Goal: Information Seeking & Learning: Compare options

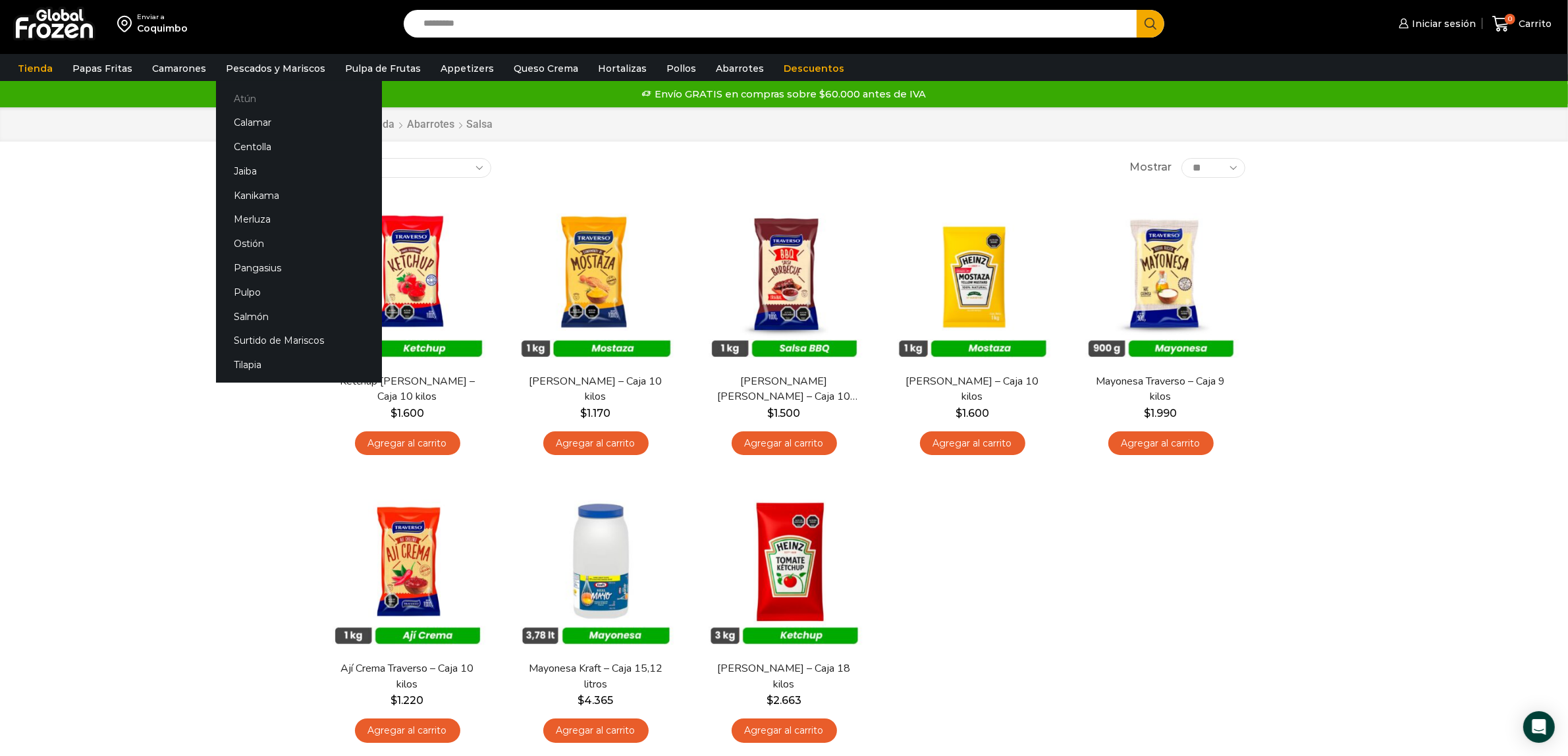
click at [241, 99] on link "Atún" at bounding box center [299, 98] width 166 height 24
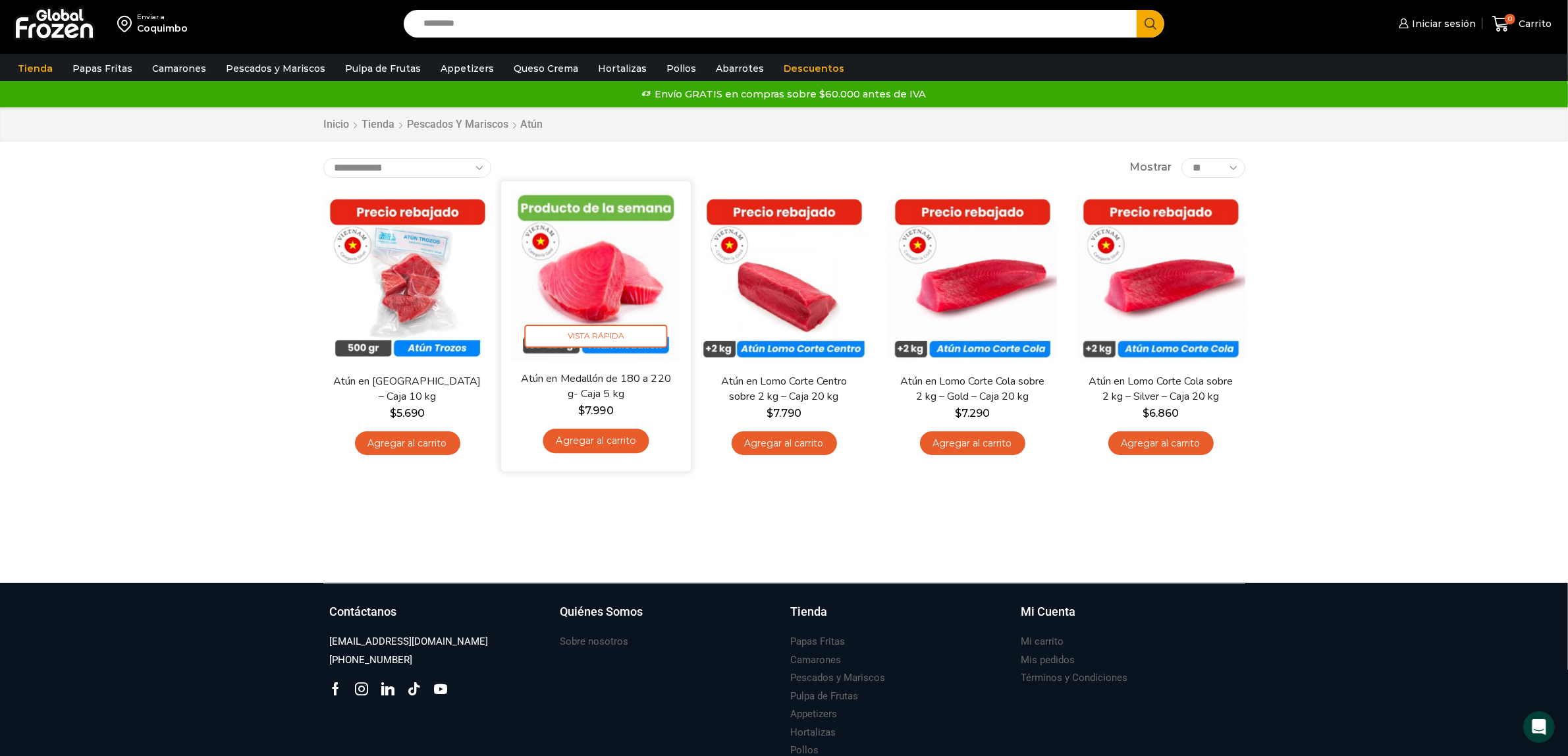
click at [603, 287] on img at bounding box center [596, 276] width 170 height 170
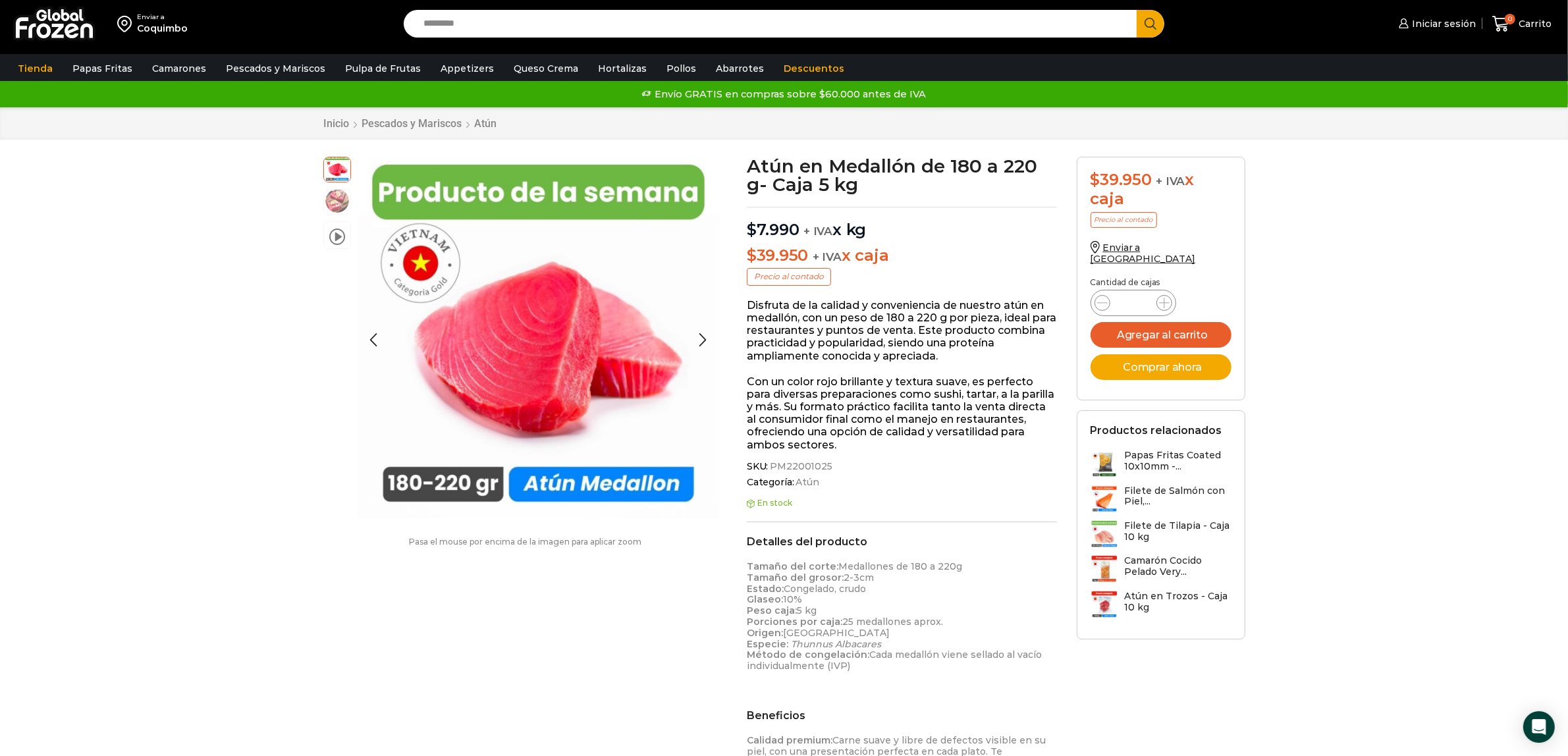
click at [333, 204] on img at bounding box center [337, 201] width 26 height 26
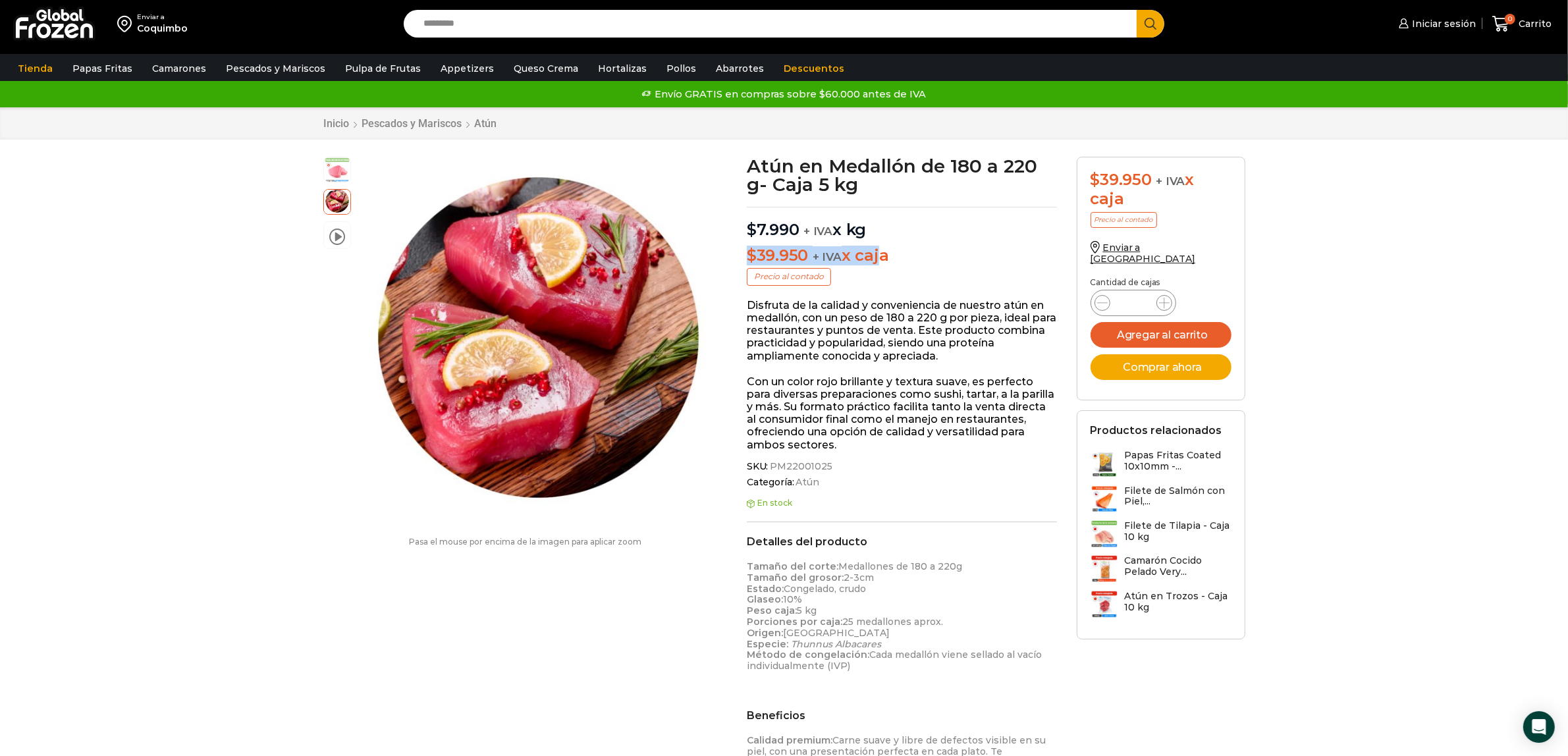
drag, startPoint x: 749, startPoint y: 254, endPoint x: 878, endPoint y: 255, distance: 129.0
click at [878, 255] on p "$ 39.950 + IVA x caja" at bounding box center [902, 256] width 310 height 19
drag, startPoint x: 887, startPoint y: 256, endPoint x: 742, endPoint y: 253, distance: 145.0
click at [742, 253] on div "Atún en Medallón de 180 a 220 g- Caja 5 kg $ 7.990 + IVA x kg $ 39.950 + IVA x …" at bounding box center [902, 614] width 330 height 916
click at [747, 253] on span "$" at bounding box center [751, 255] width 10 height 19
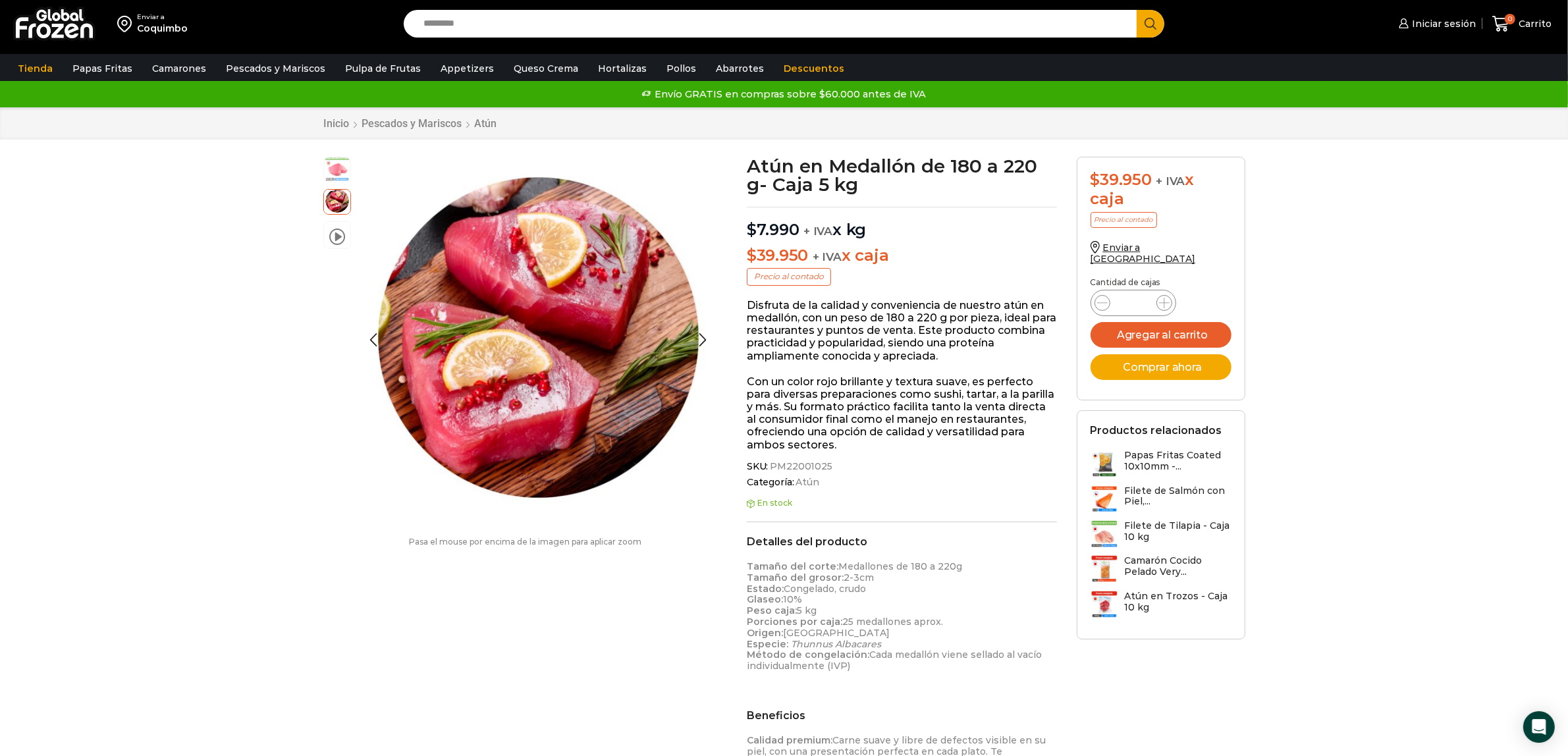
click at [343, 163] on img at bounding box center [337, 169] width 26 height 26
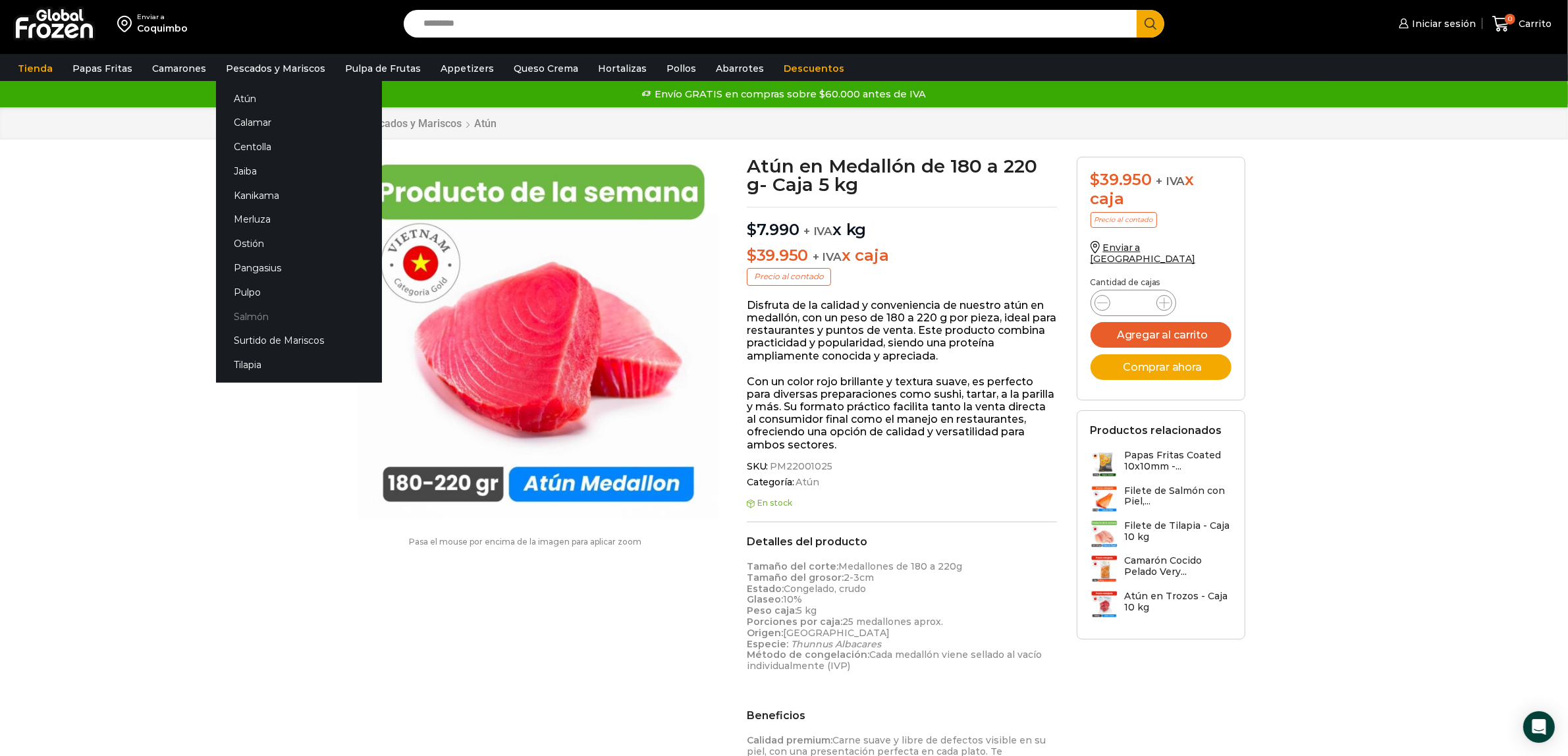
click at [244, 314] on link "Salmón" at bounding box center [299, 316] width 166 height 24
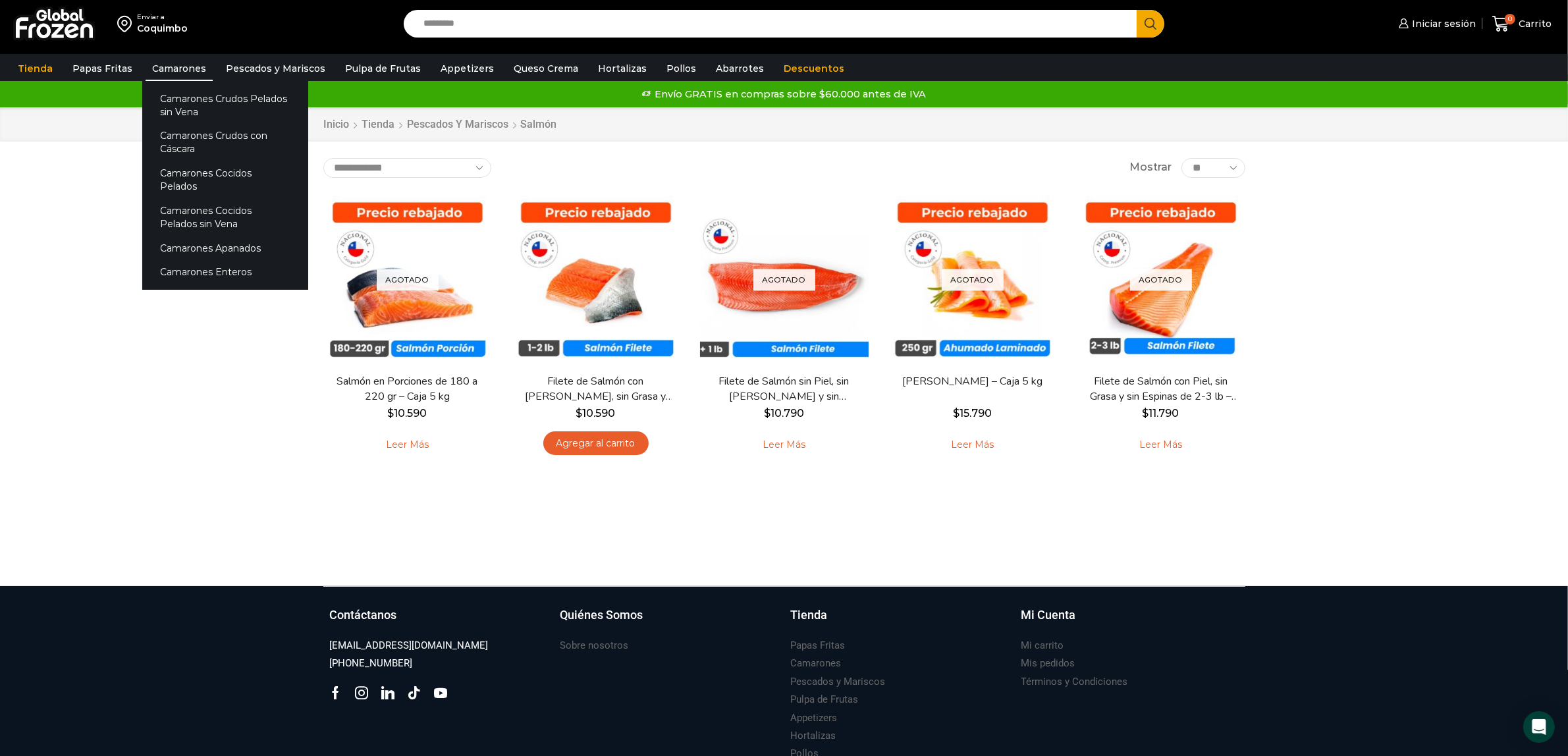
click at [176, 67] on link "Camarones" at bounding box center [179, 68] width 67 height 25
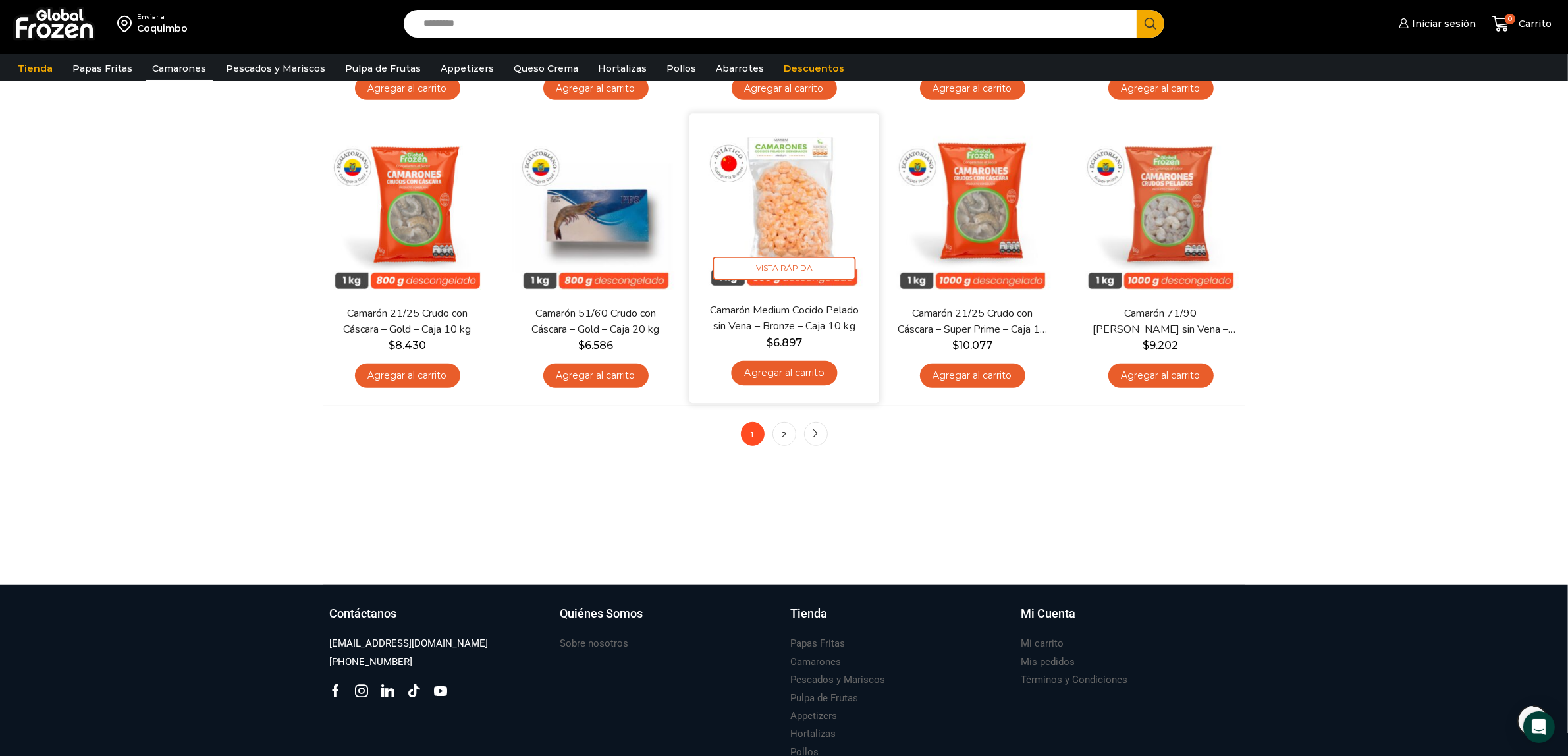
scroll to position [988, 0]
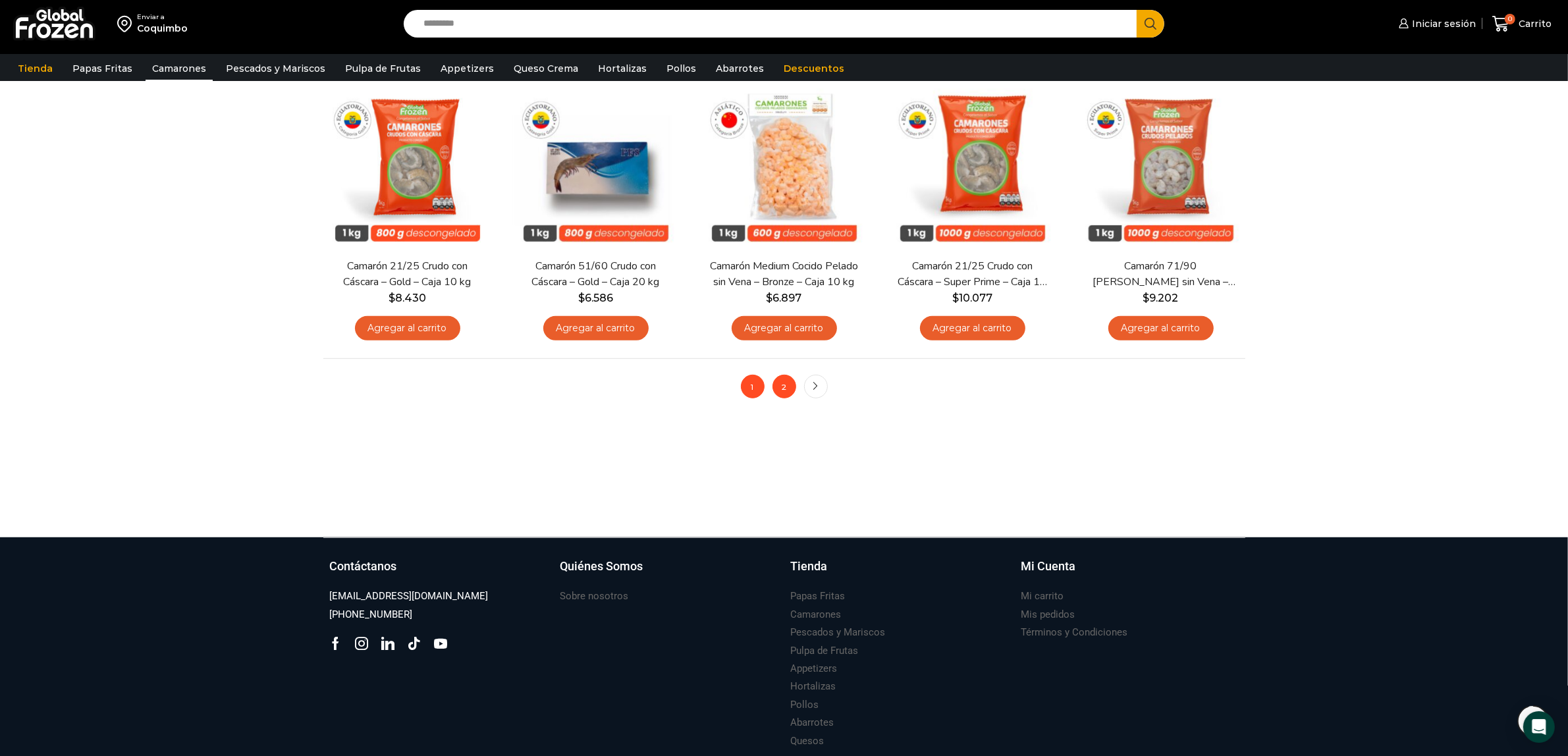
click at [784, 384] on link "2" at bounding box center [784, 387] width 24 height 24
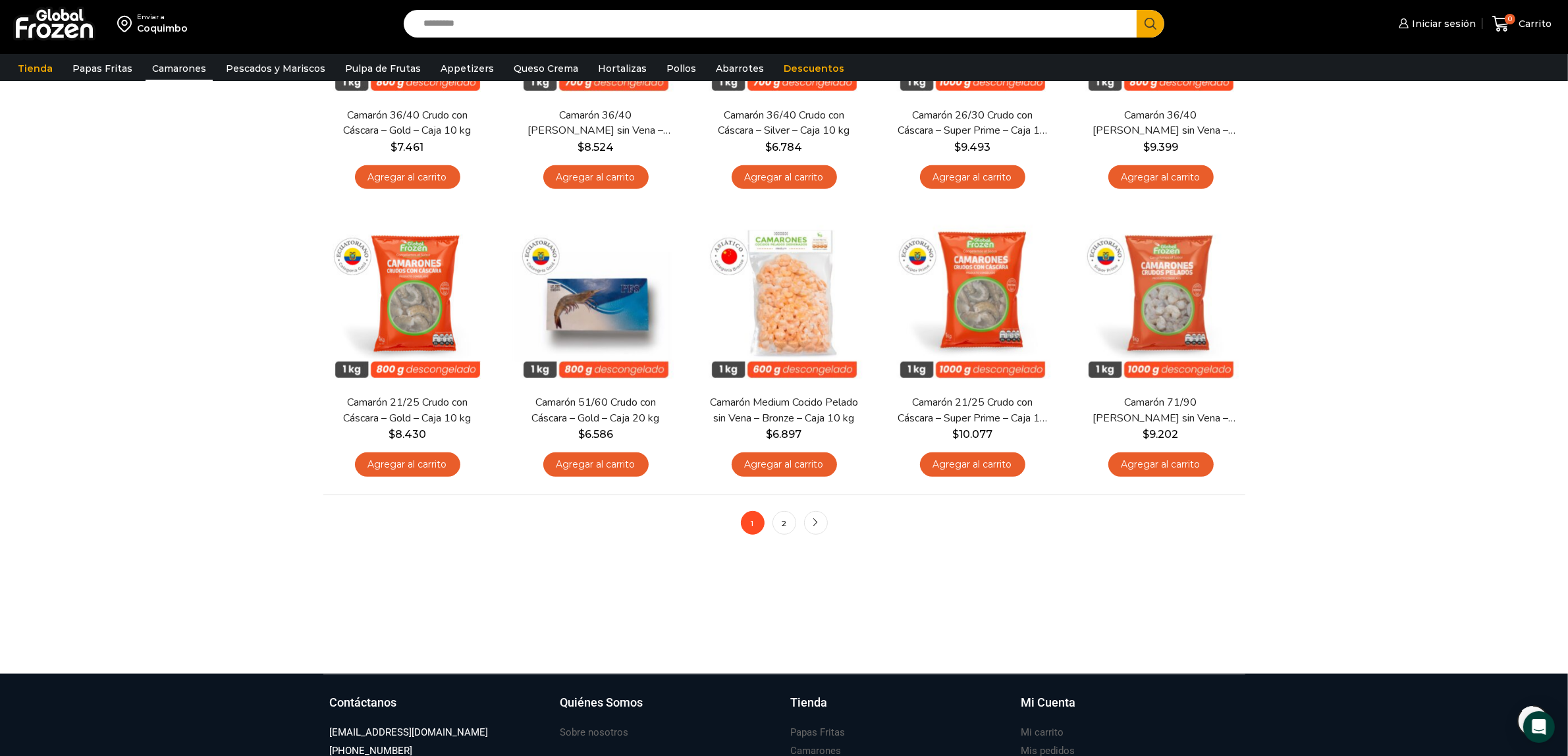
scroll to position [905, 0]
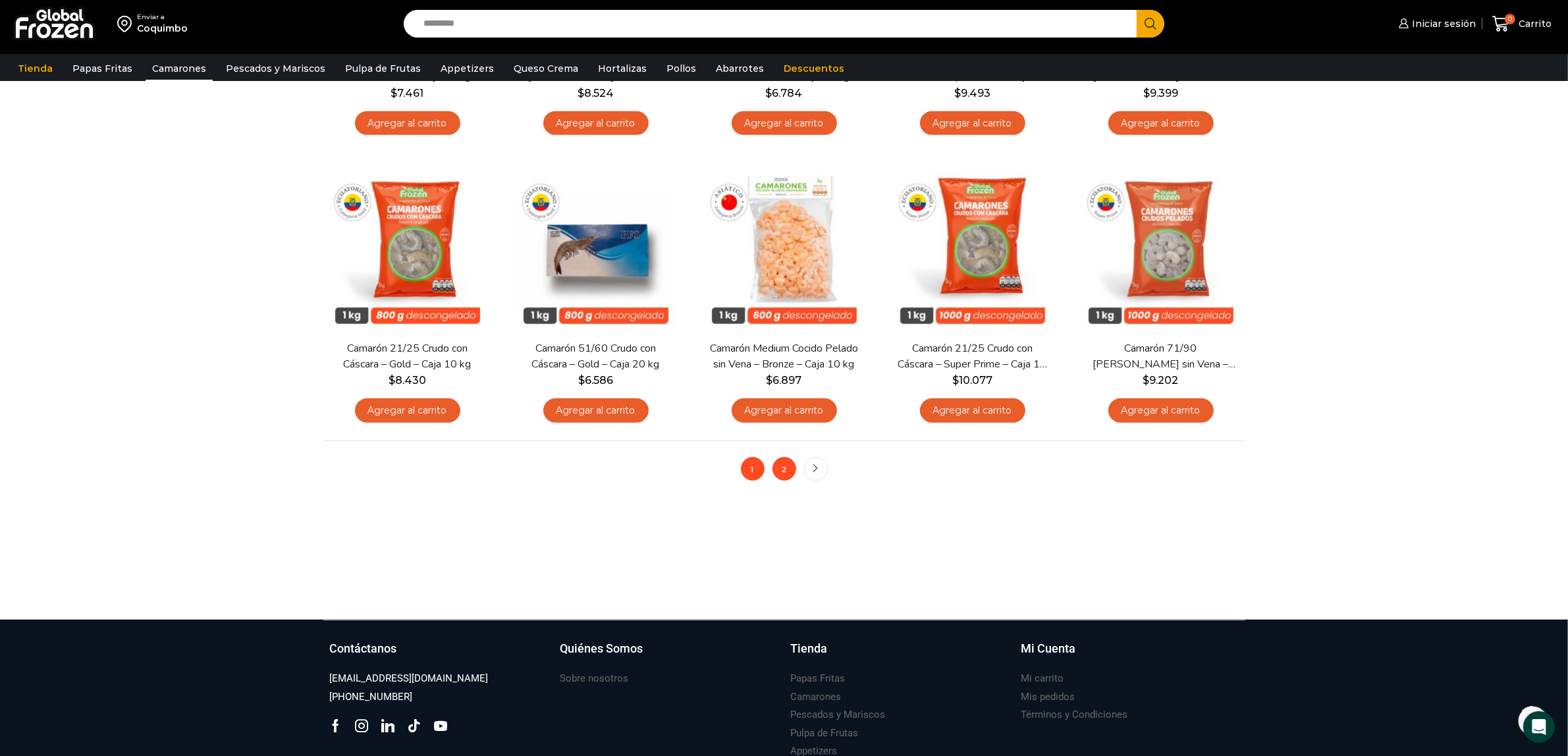
click at [782, 474] on link "2" at bounding box center [784, 469] width 24 height 24
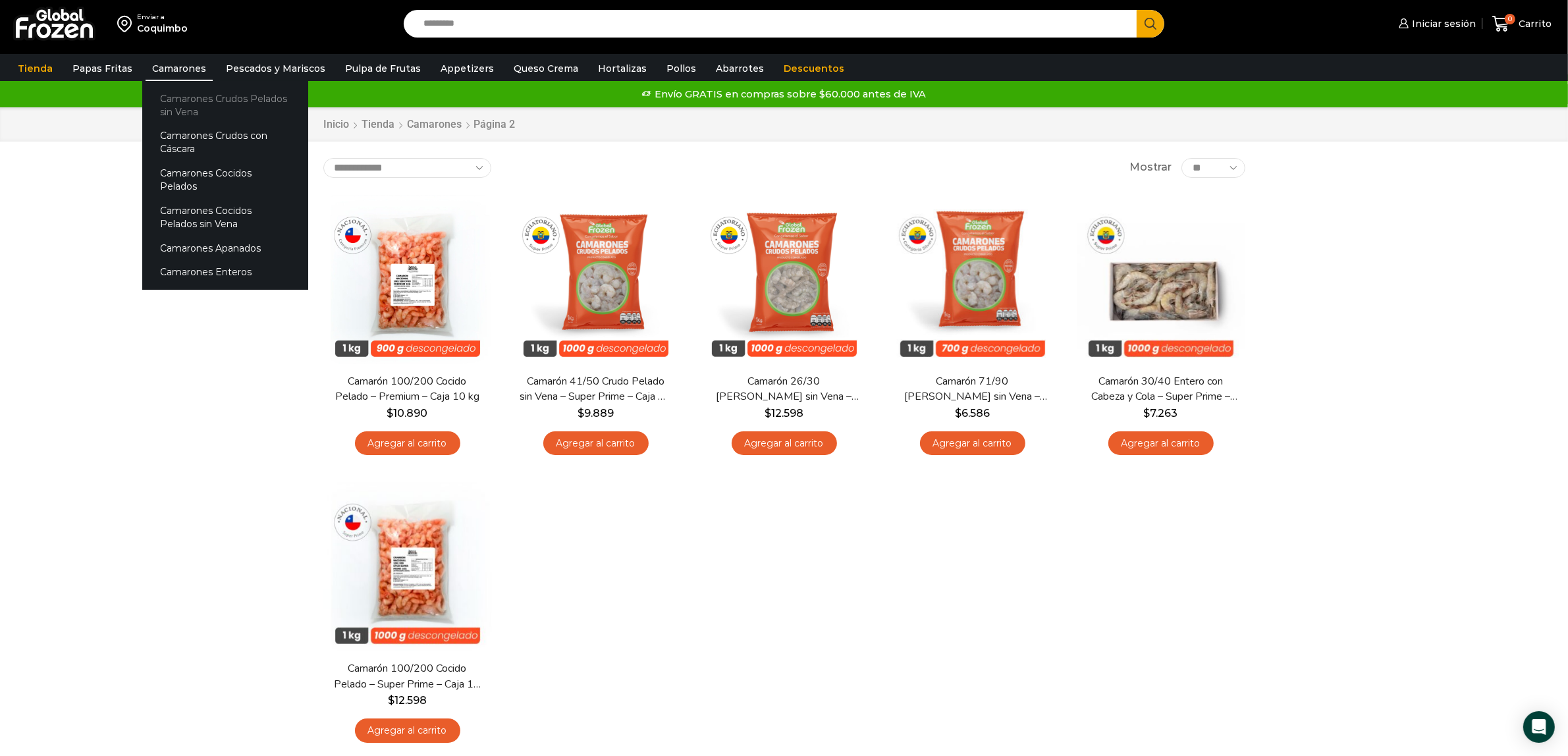
click at [165, 108] on link "Camarones Crudos Pelados sin Vena" at bounding box center [225, 105] width 166 height 37
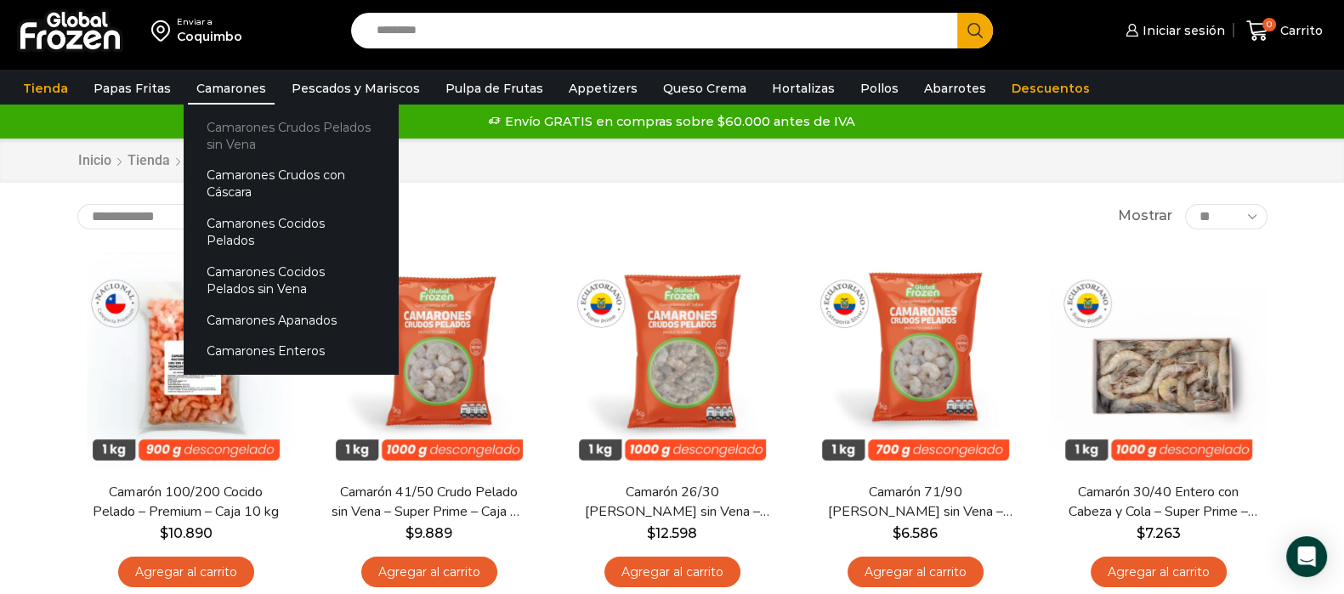
click at [258, 129] on link "Camarones Crudos Pelados sin Vena" at bounding box center [291, 135] width 214 height 48
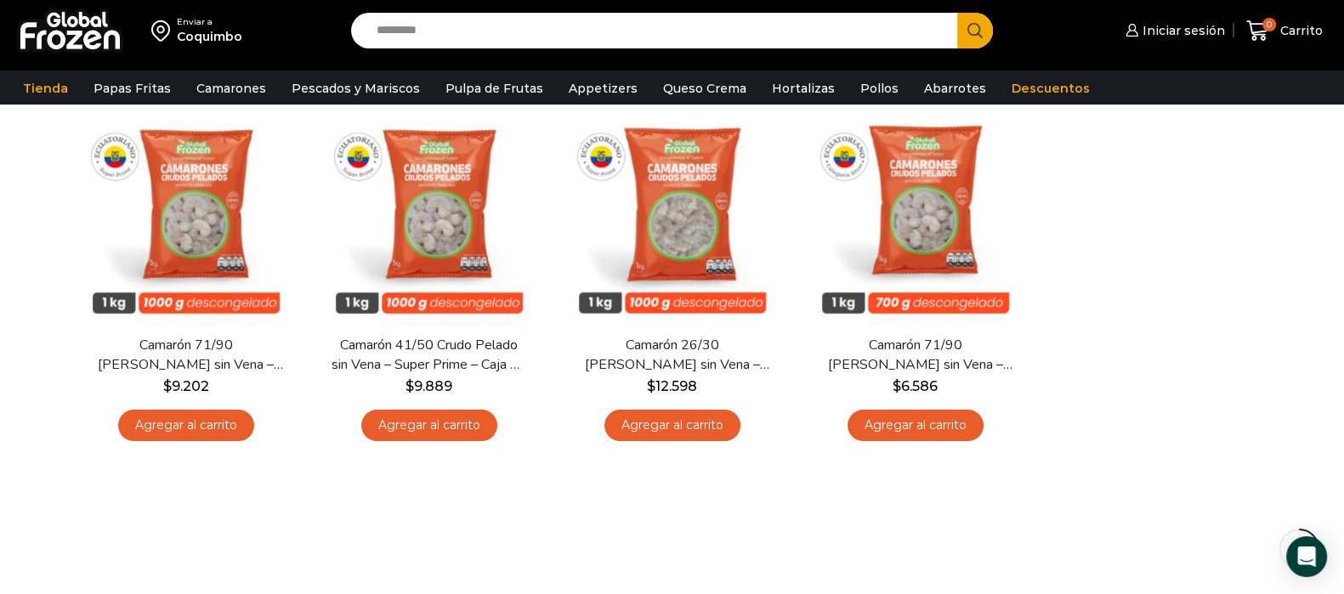
scroll to position [105, 0]
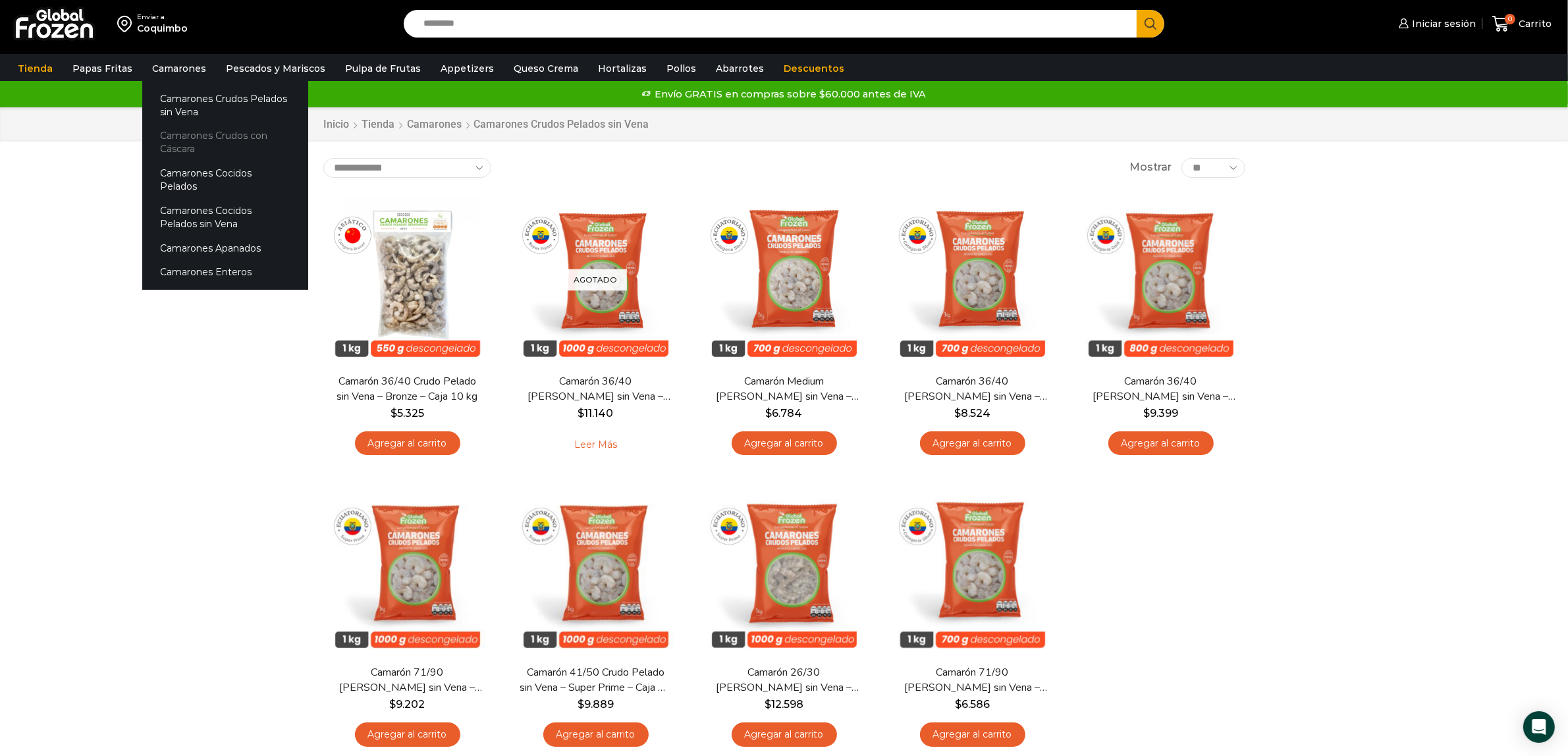
click at [214, 129] on link "Camarones Crudos con Cáscara" at bounding box center [225, 143] width 166 height 37
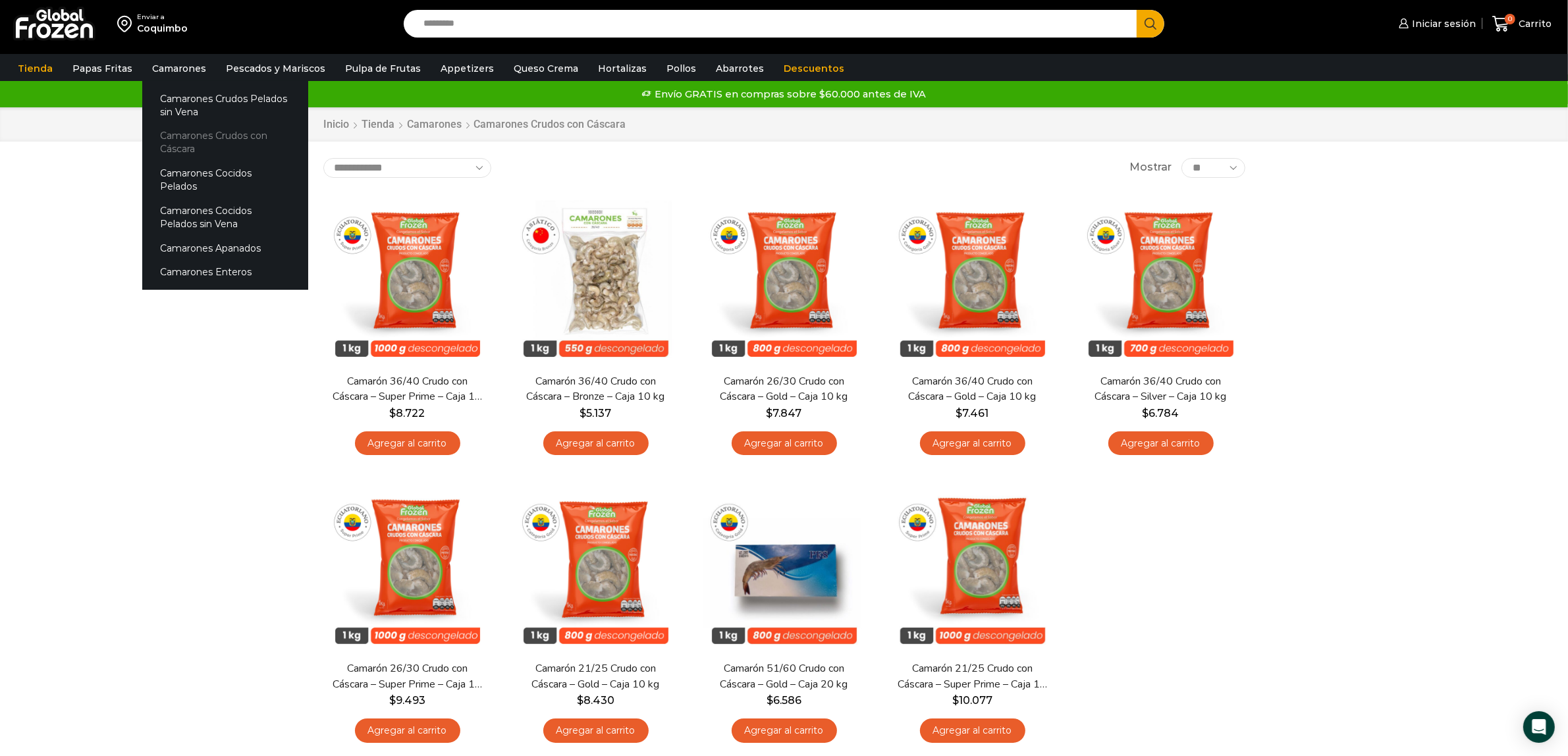
click at [187, 132] on link "Camarones Crudos con Cáscara" at bounding box center [225, 143] width 166 height 37
click at [218, 261] on link "Camarones Enteros" at bounding box center [225, 272] width 166 height 24
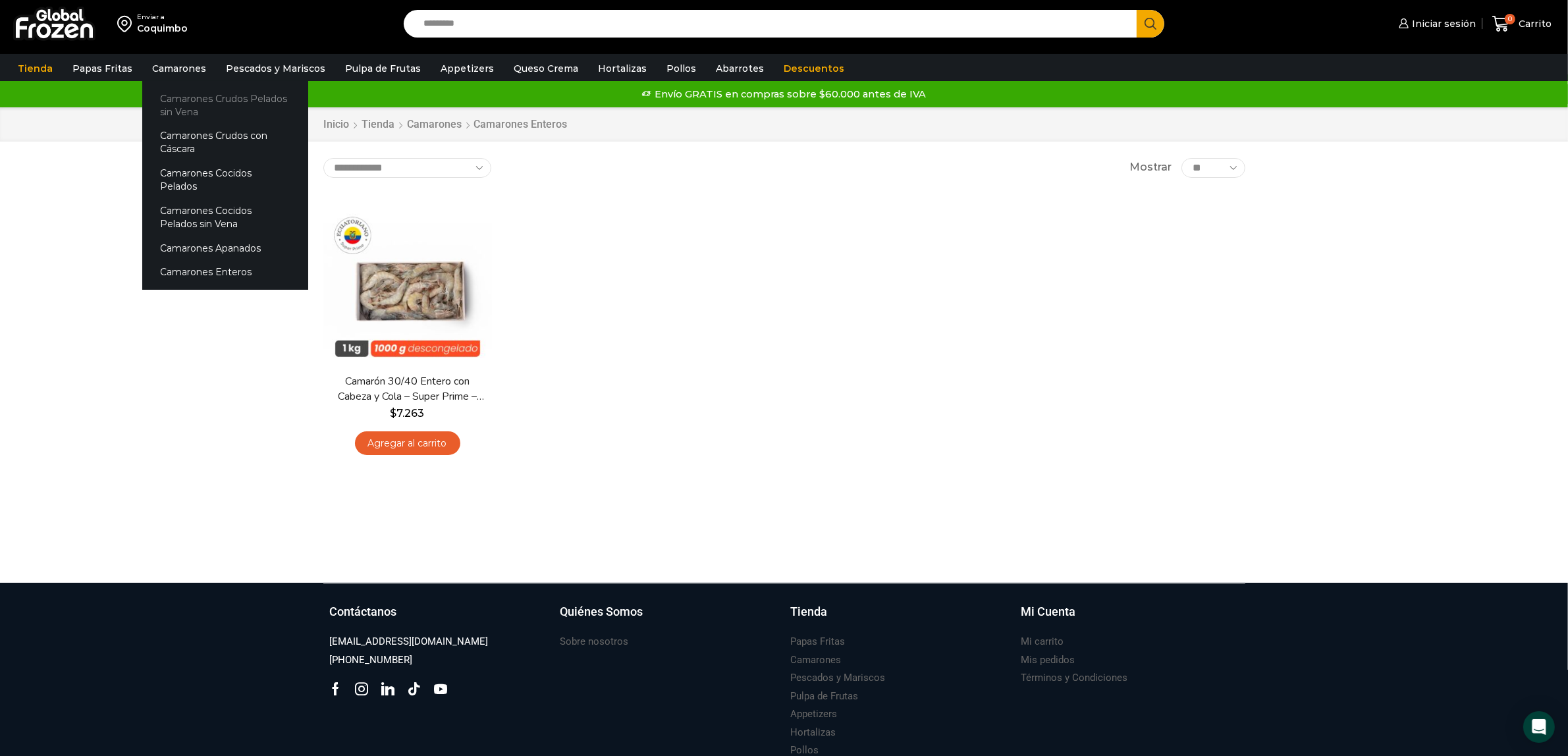
click at [186, 101] on link "Camarones Crudos Pelados sin Vena" at bounding box center [225, 105] width 166 height 37
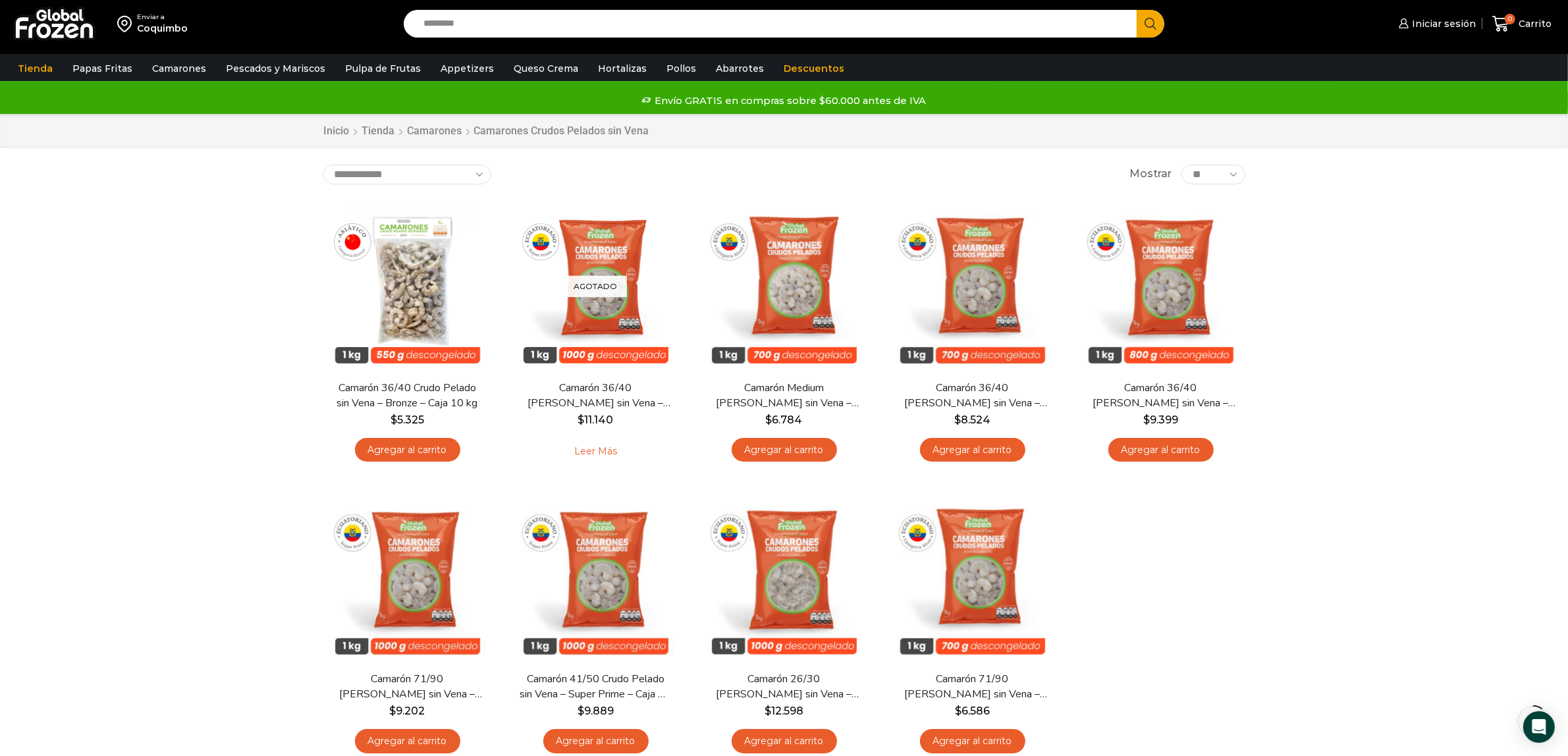
scroll to position [82, 0]
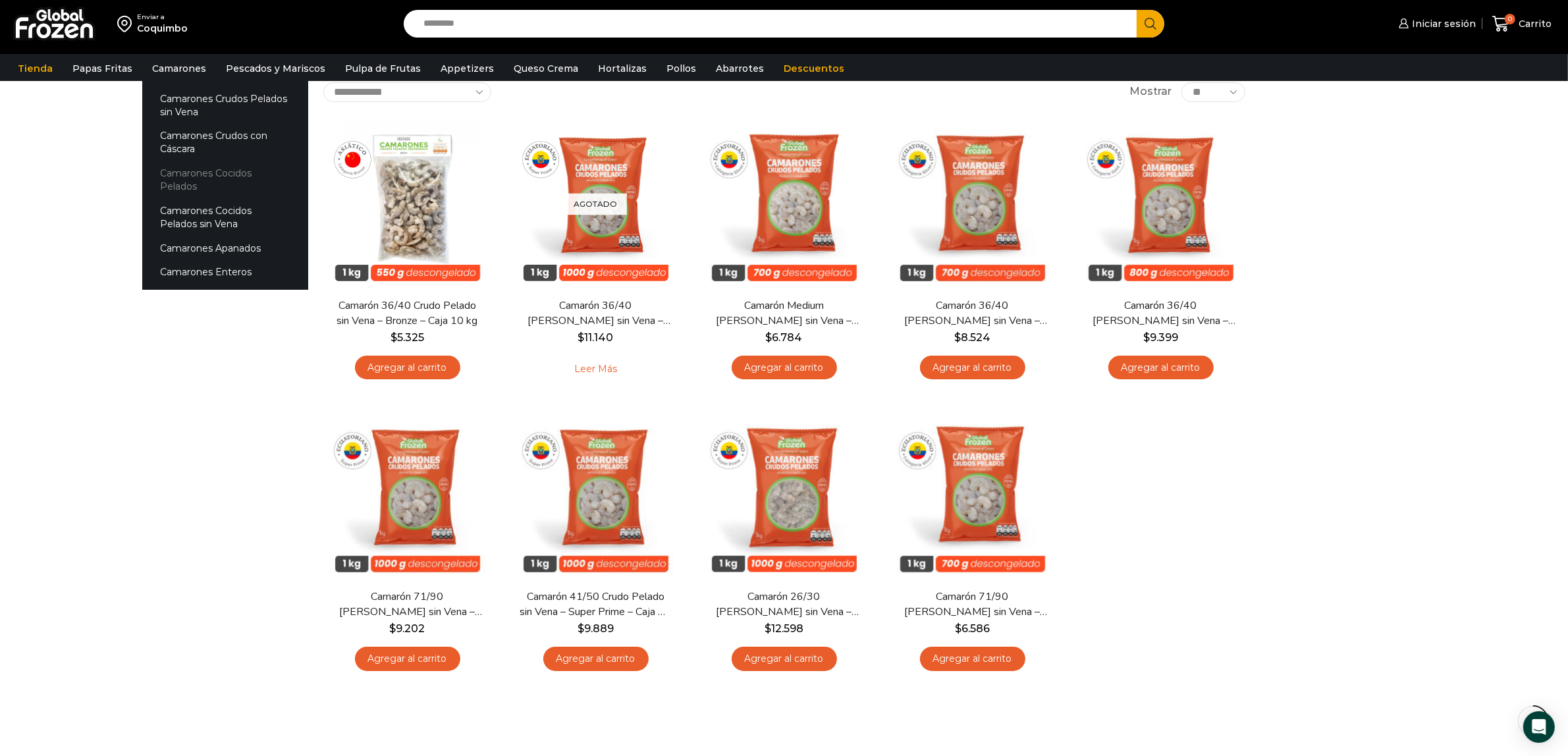
click at [249, 174] on link "Camarones Cocidos Pelados" at bounding box center [225, 180] width 166 height 37
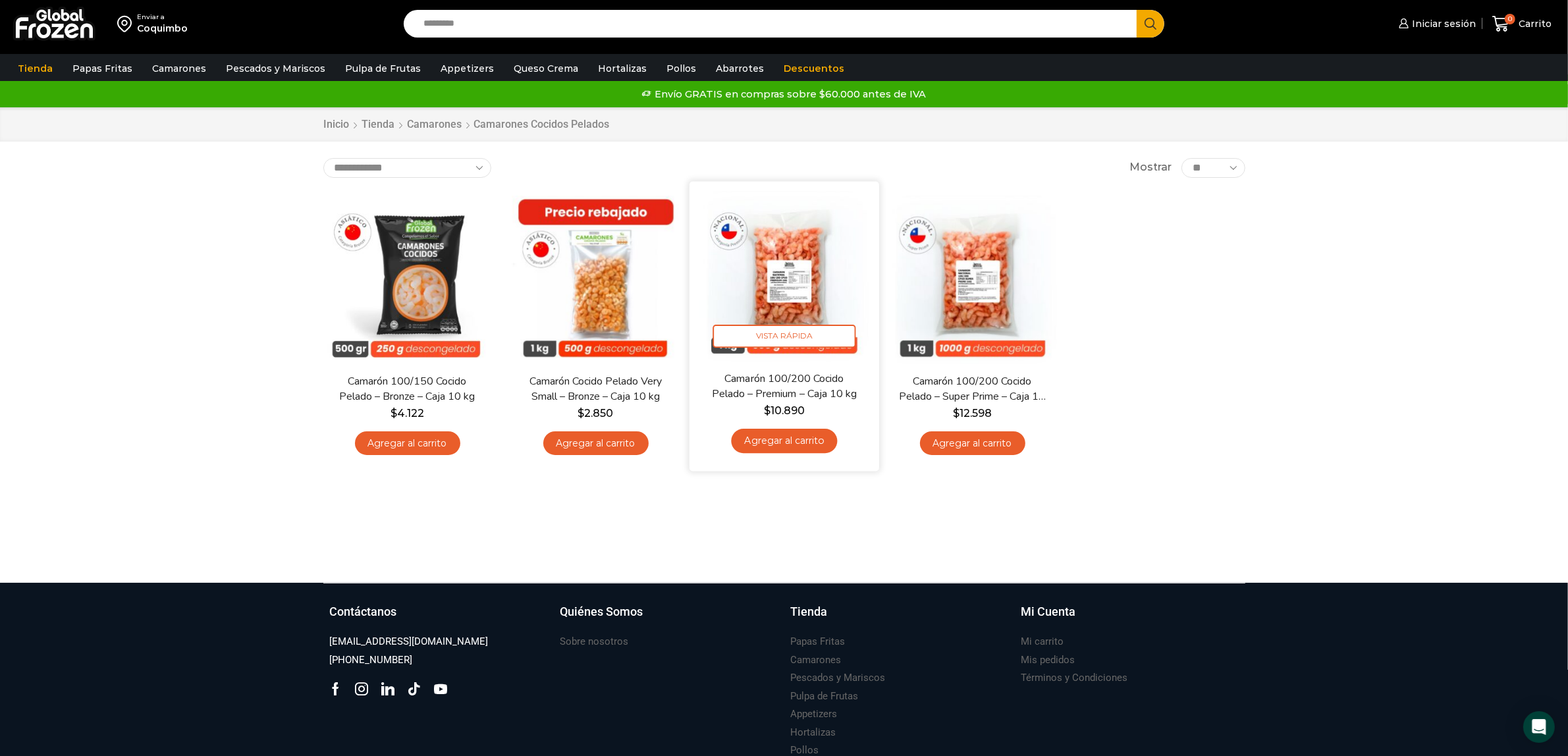
click at [801, 279] on img at bounding box center [784, 276] width 170 height 170
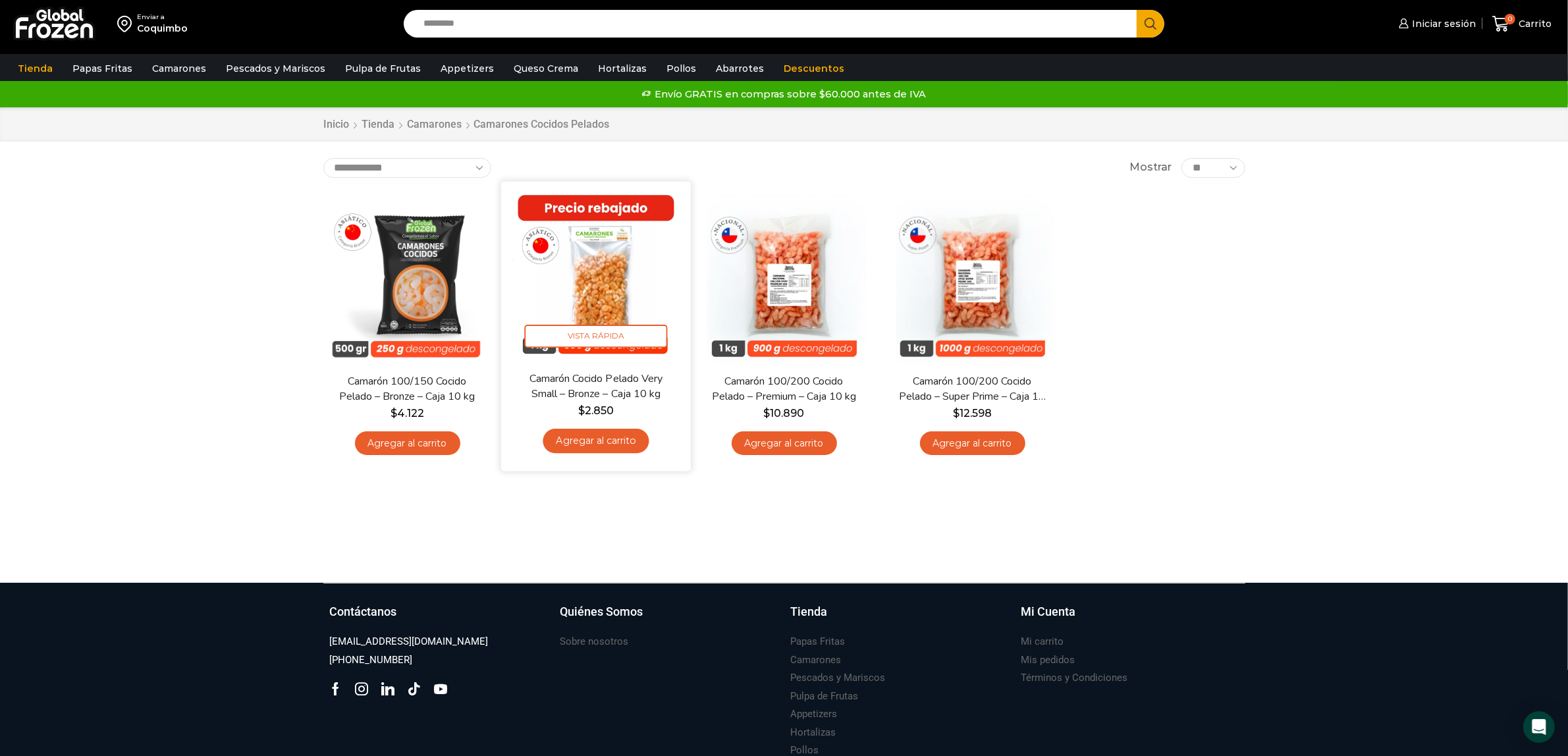
click at [606, 297] on img at bounding box center [596, 276] width 170 height 170
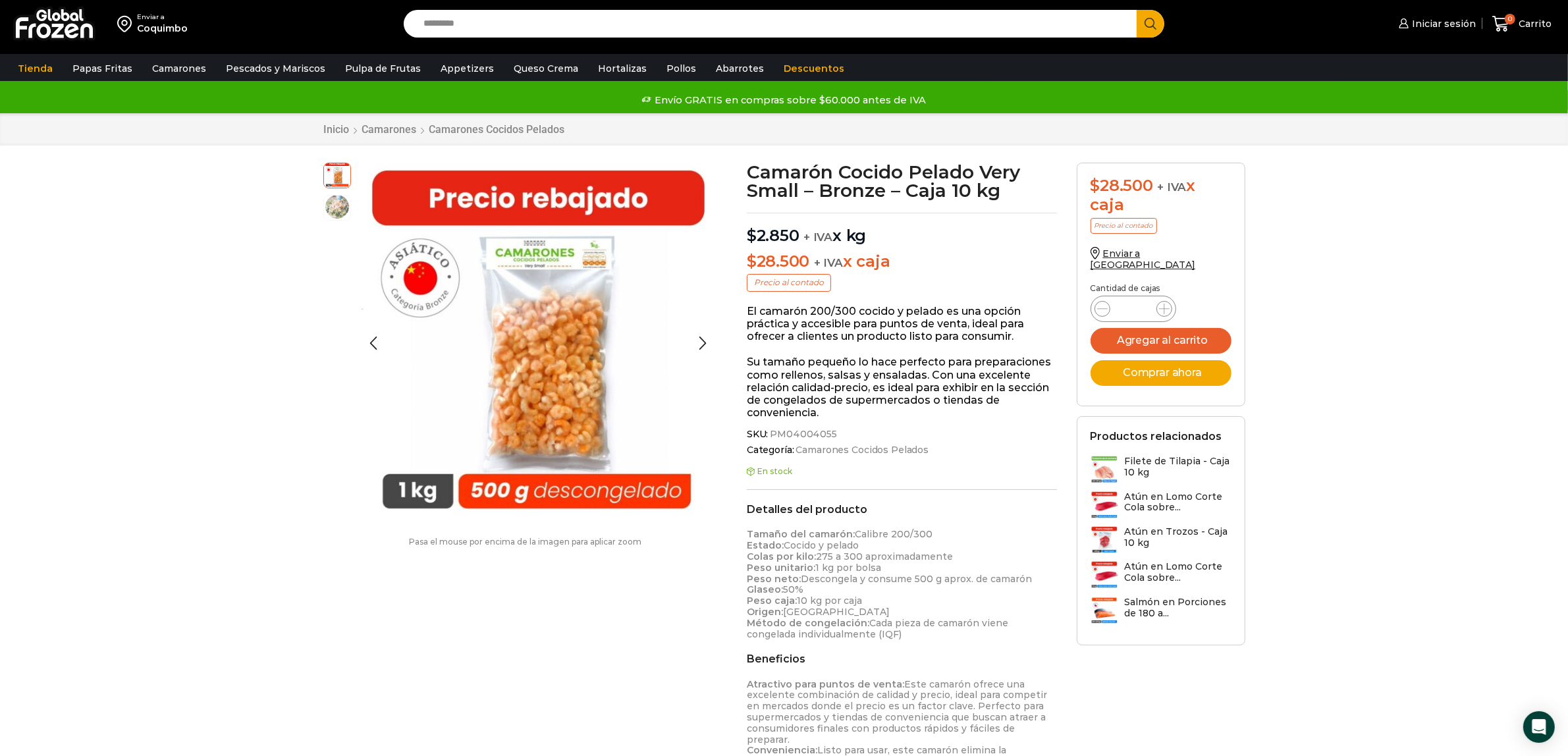
click at [329, 212] on img at bounding box center [337, 207] width 26 height 26
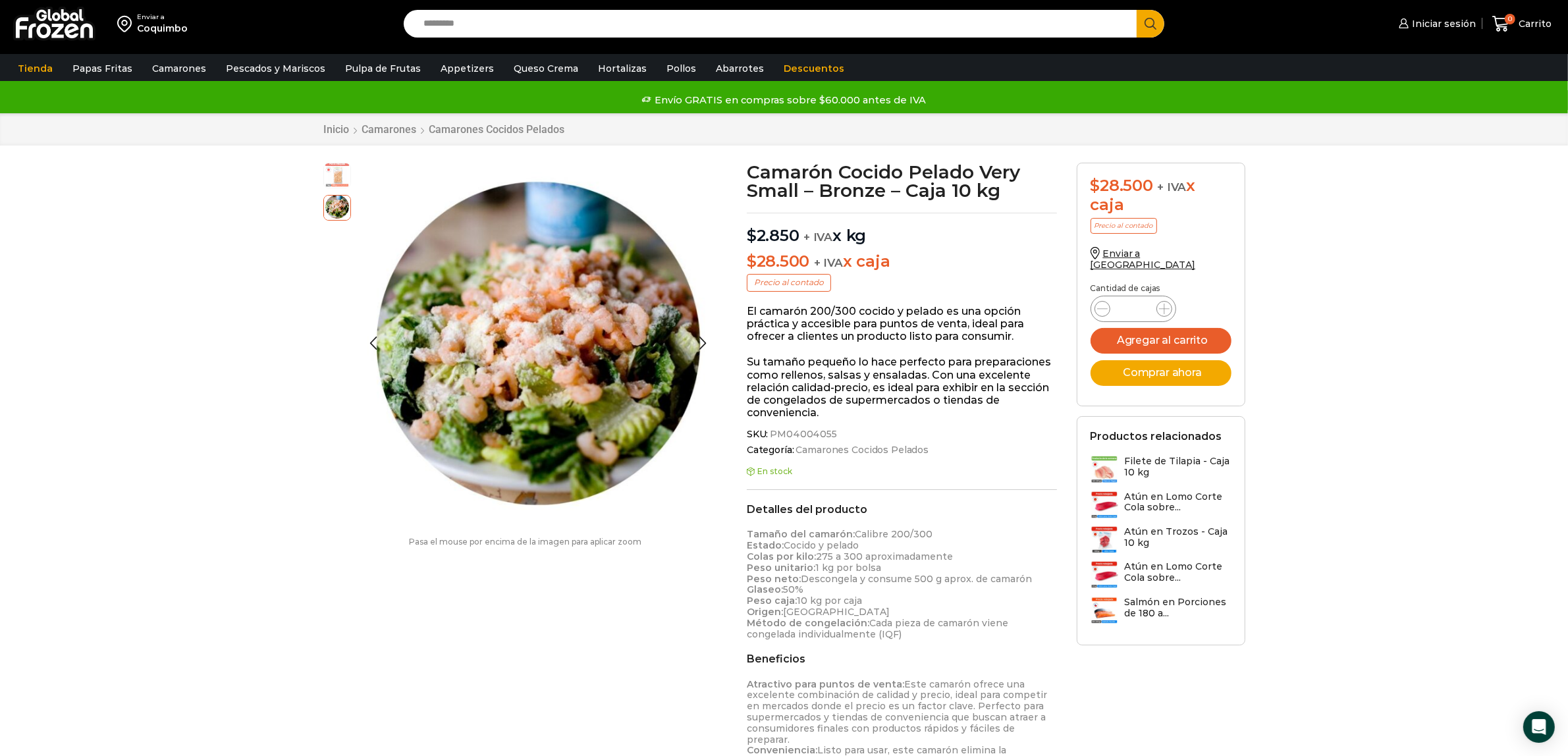
click at [336, 174] on img at bounding box center [337, 174] width 26 height 26
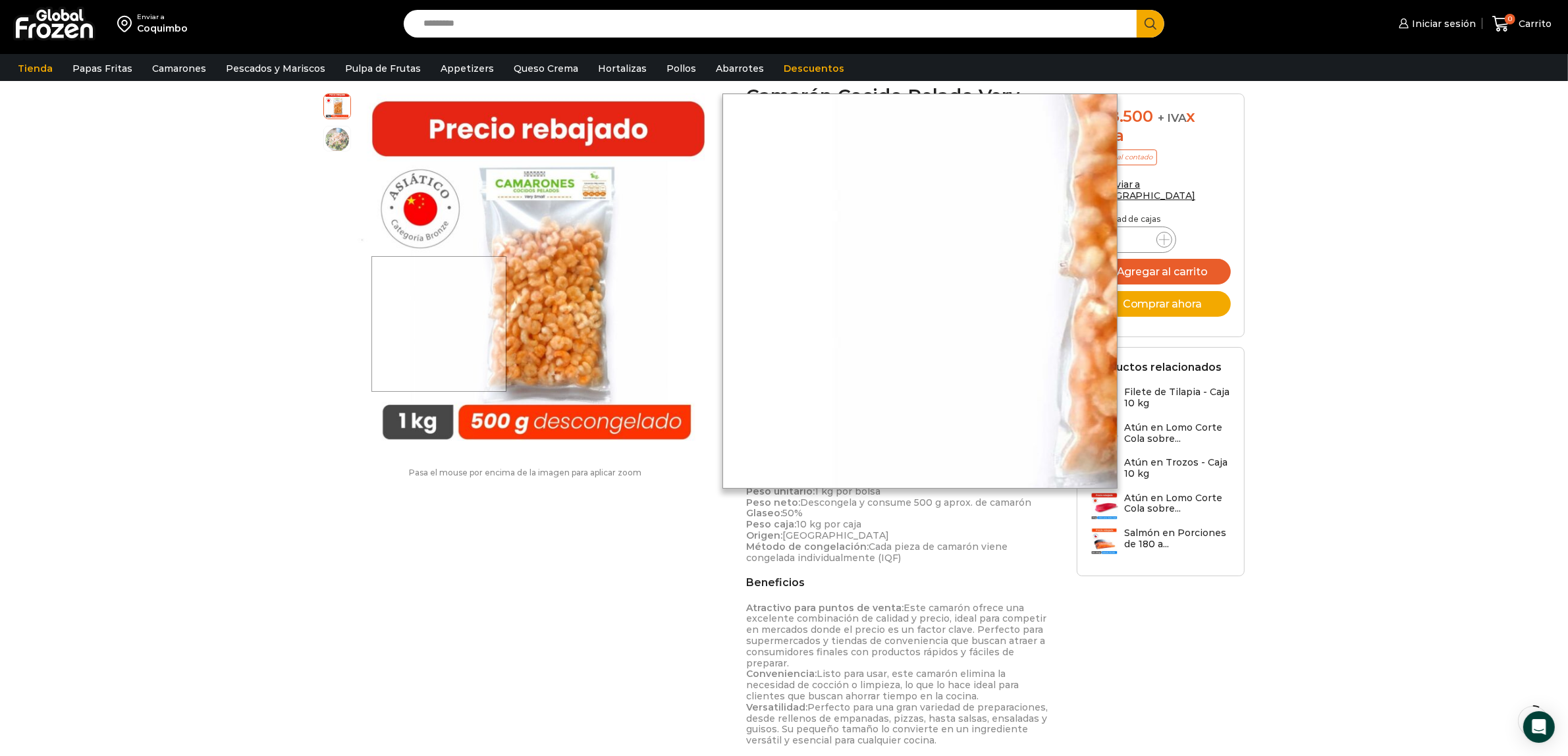
scroll to position [82, 0]
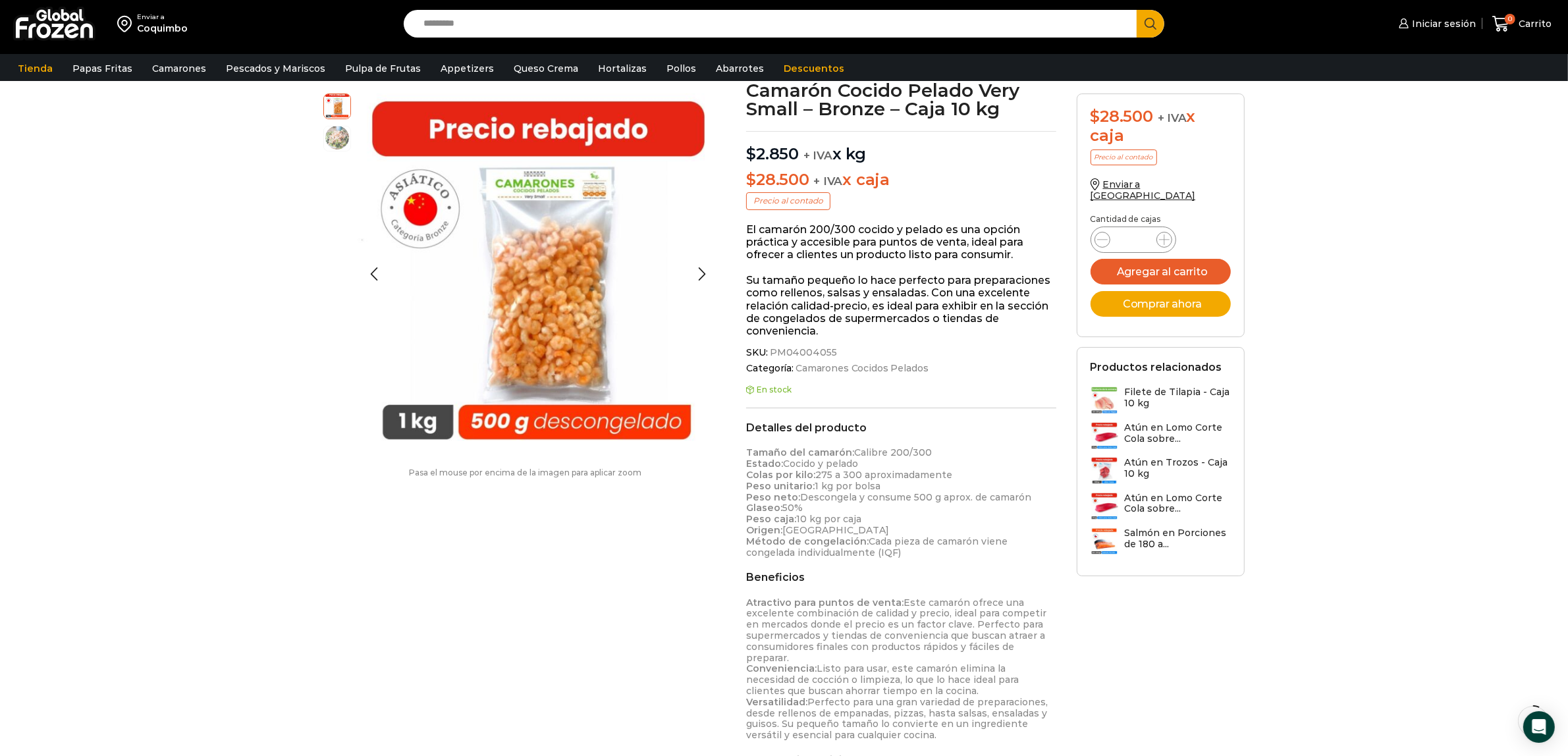
click at [328, 137] on img at bounding box center [337, 138] width 26 height 26
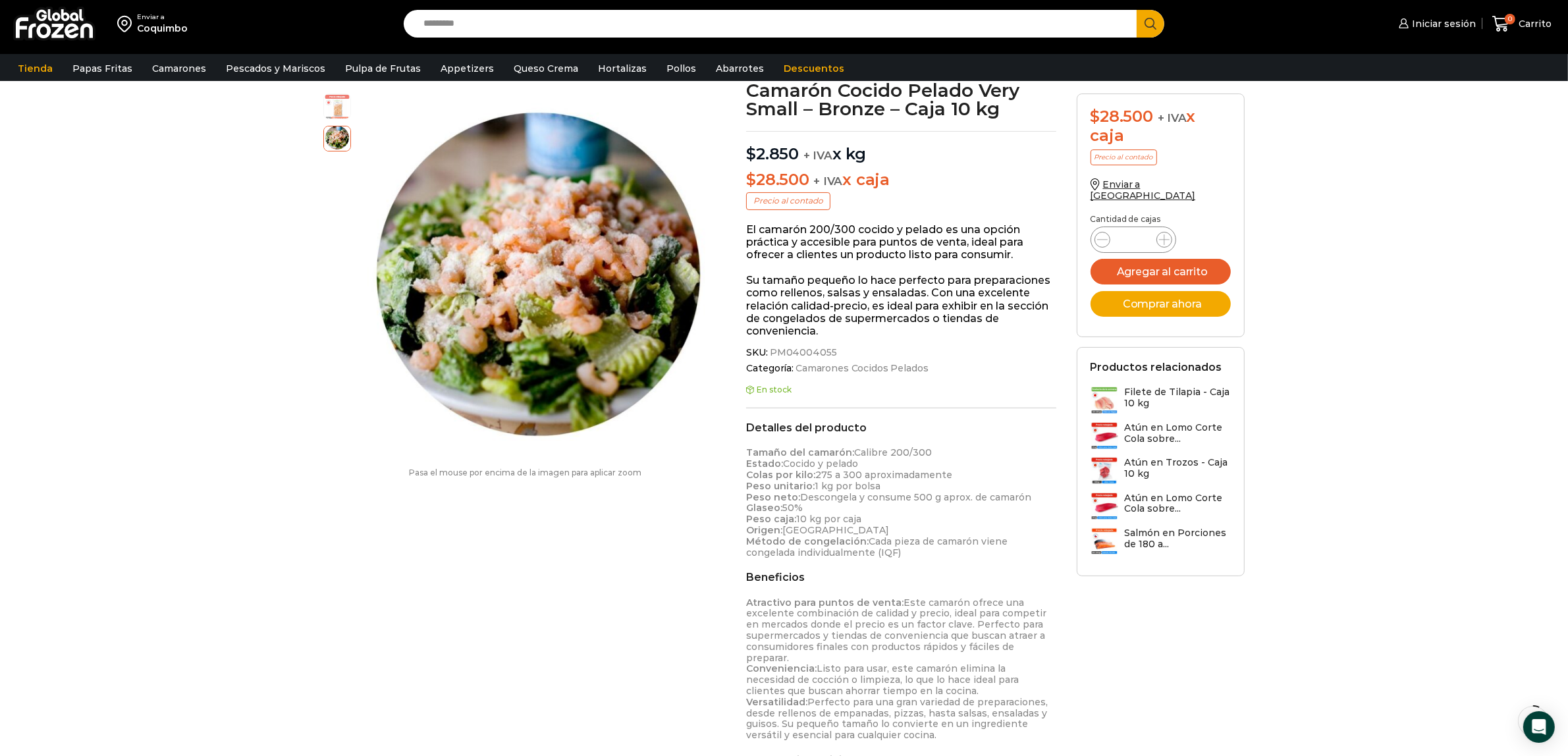
click at [327, 119] on li at bounding box center [337, 106] width 28 height 26
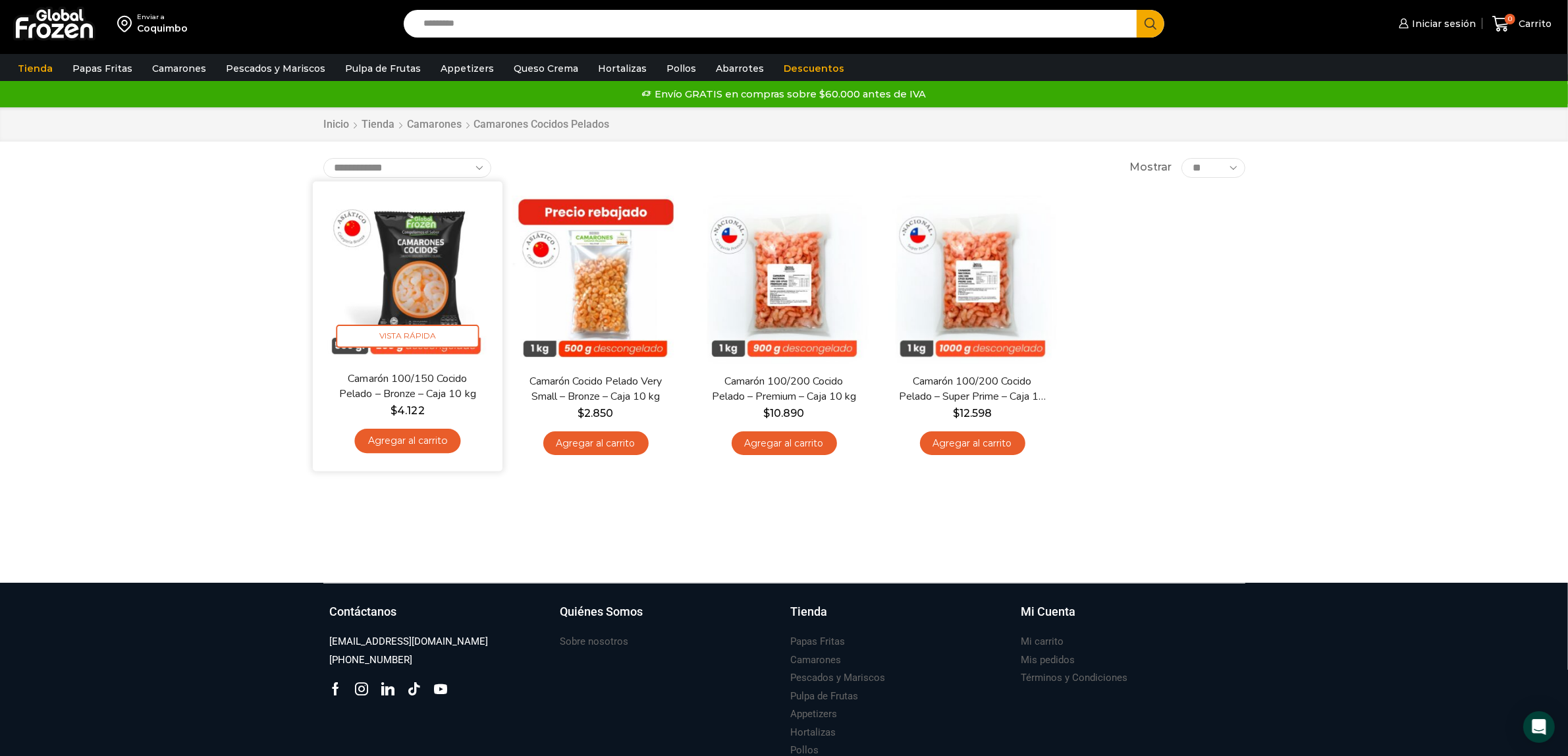
click at [433, 262] on img at bounding box center [407, 276] width 170 height 170
click at [411, 275] on img at bounding box center [407, 276] width 170 height 170
click at [432, 287] on img at bounding box center [407, 276] width 170 height 170
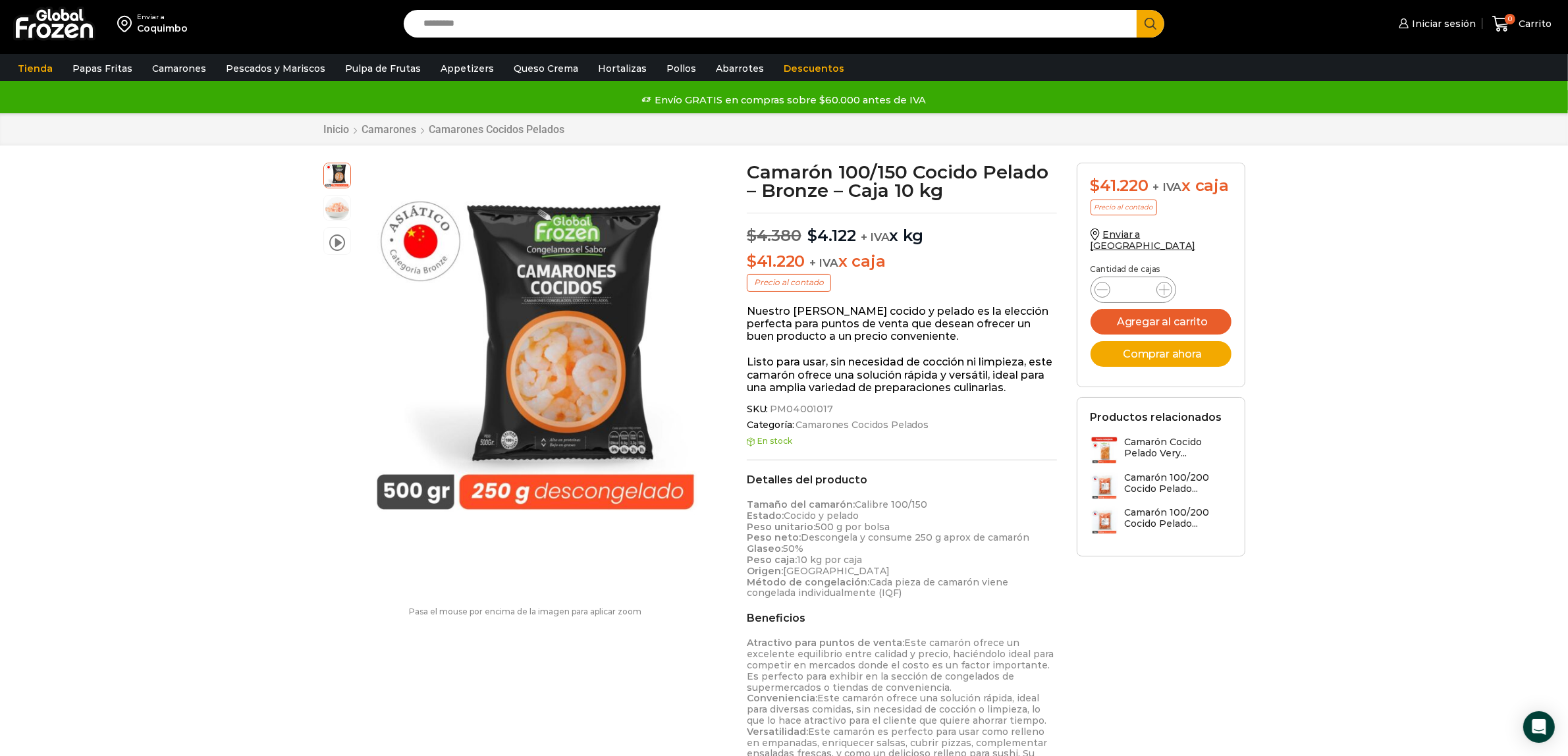
click at [332, 215] on img at bounding box center [337, 207] width 26 height 26
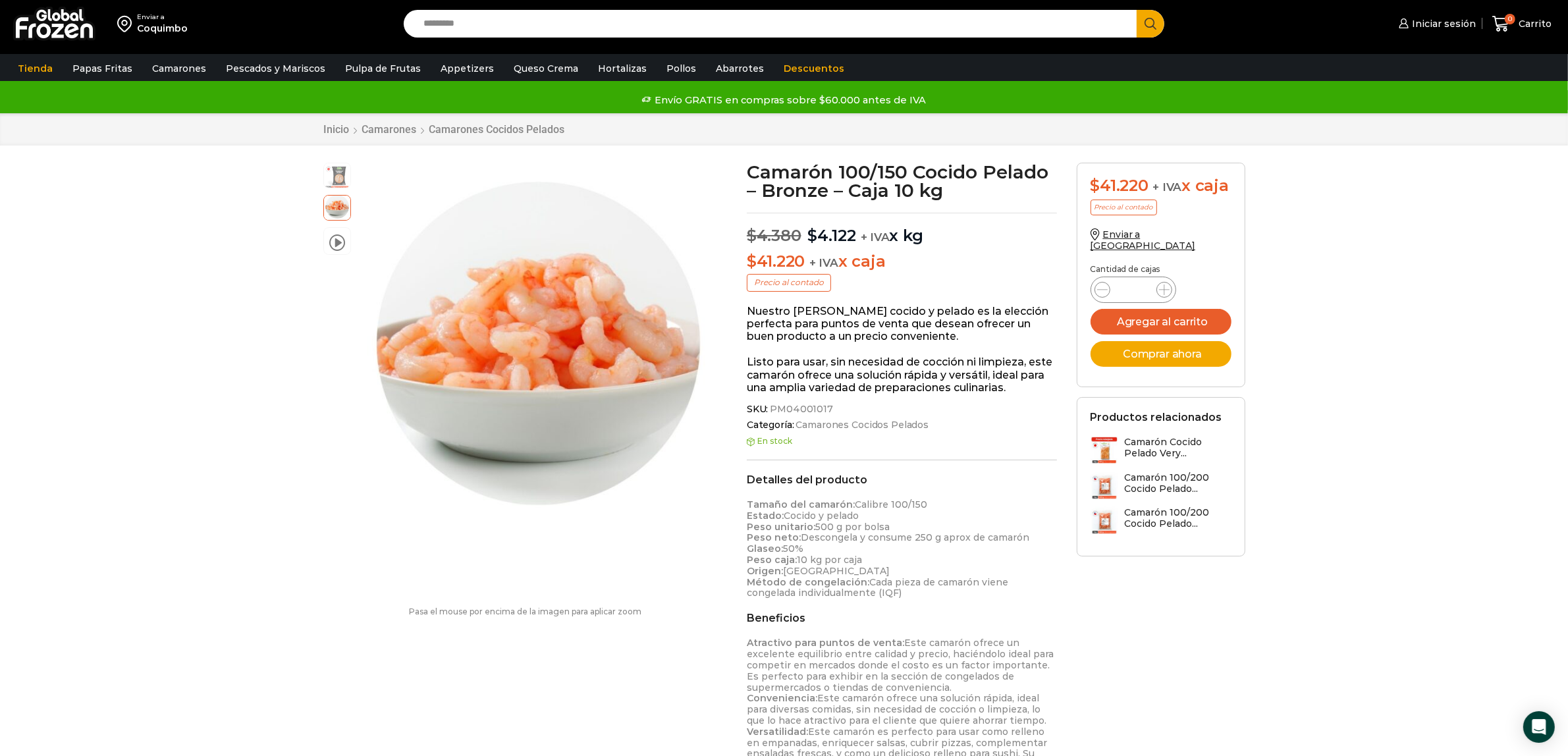
click at [332, 242] on span at bounding box center [337, 239] width 15 height 18
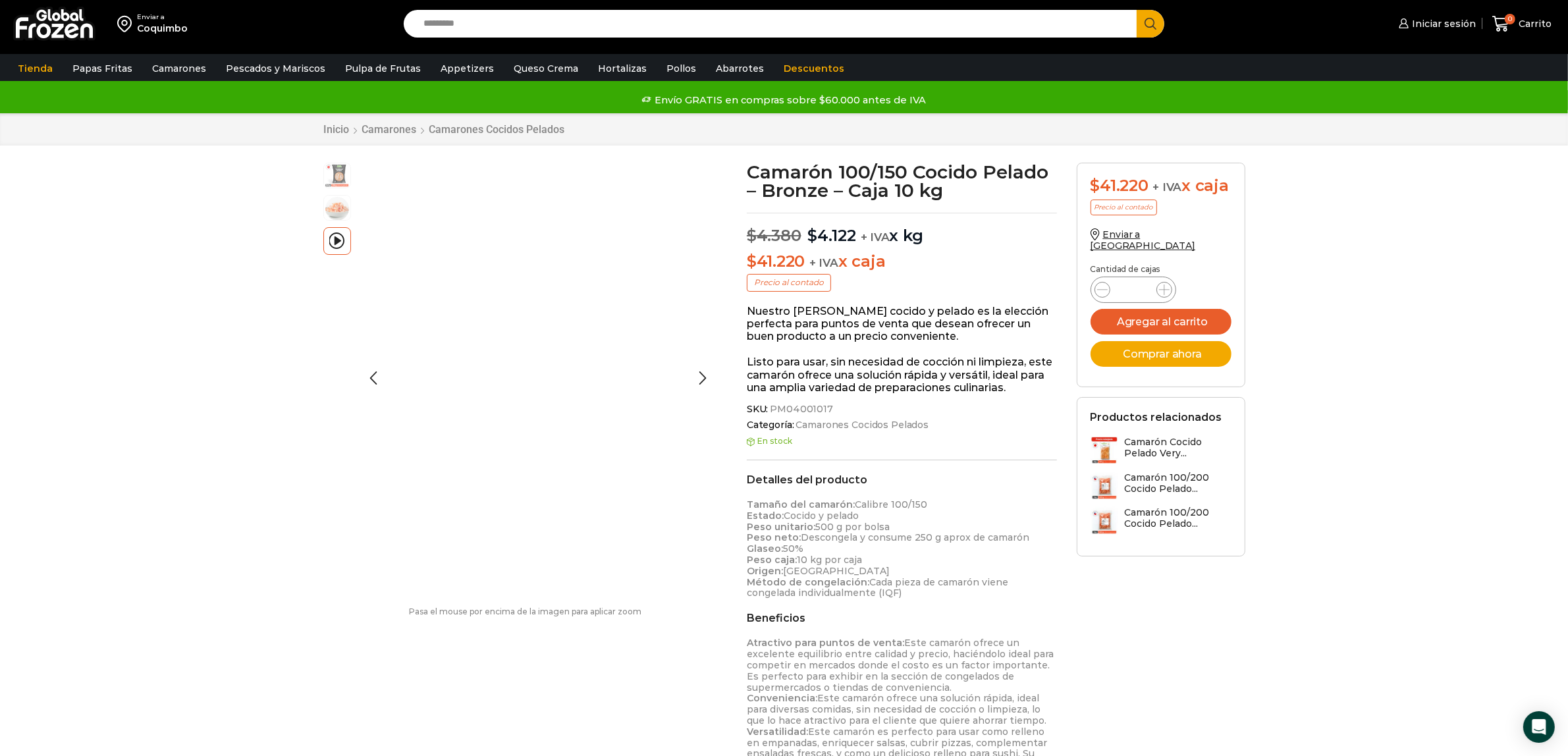
click at [332, 177] on img at bounding box center [337, 174] width 26 height 26
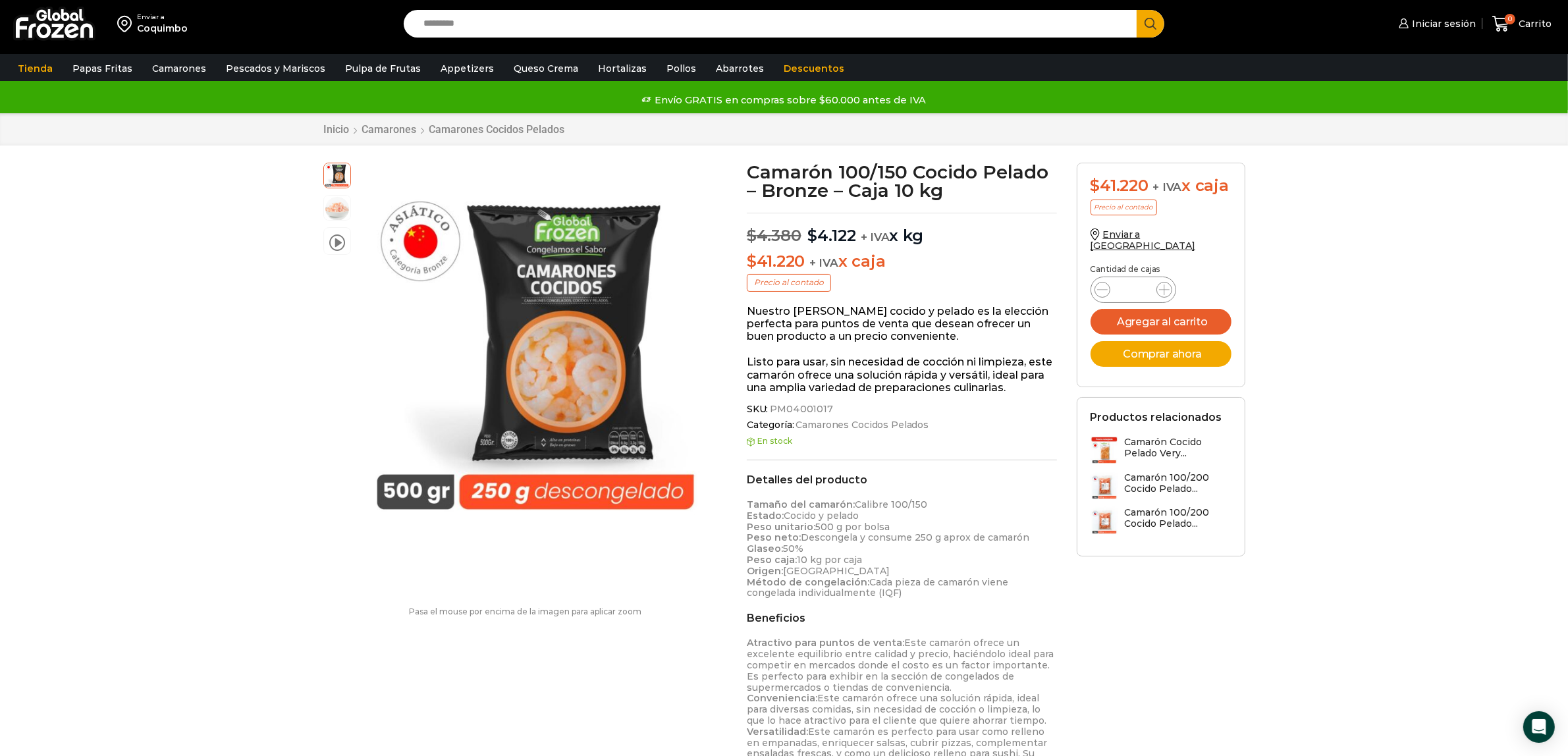
drag, startPoint x: 569, startPoint y: 566, endPoint x: 219, endPoint y: 445, distance: 370.3
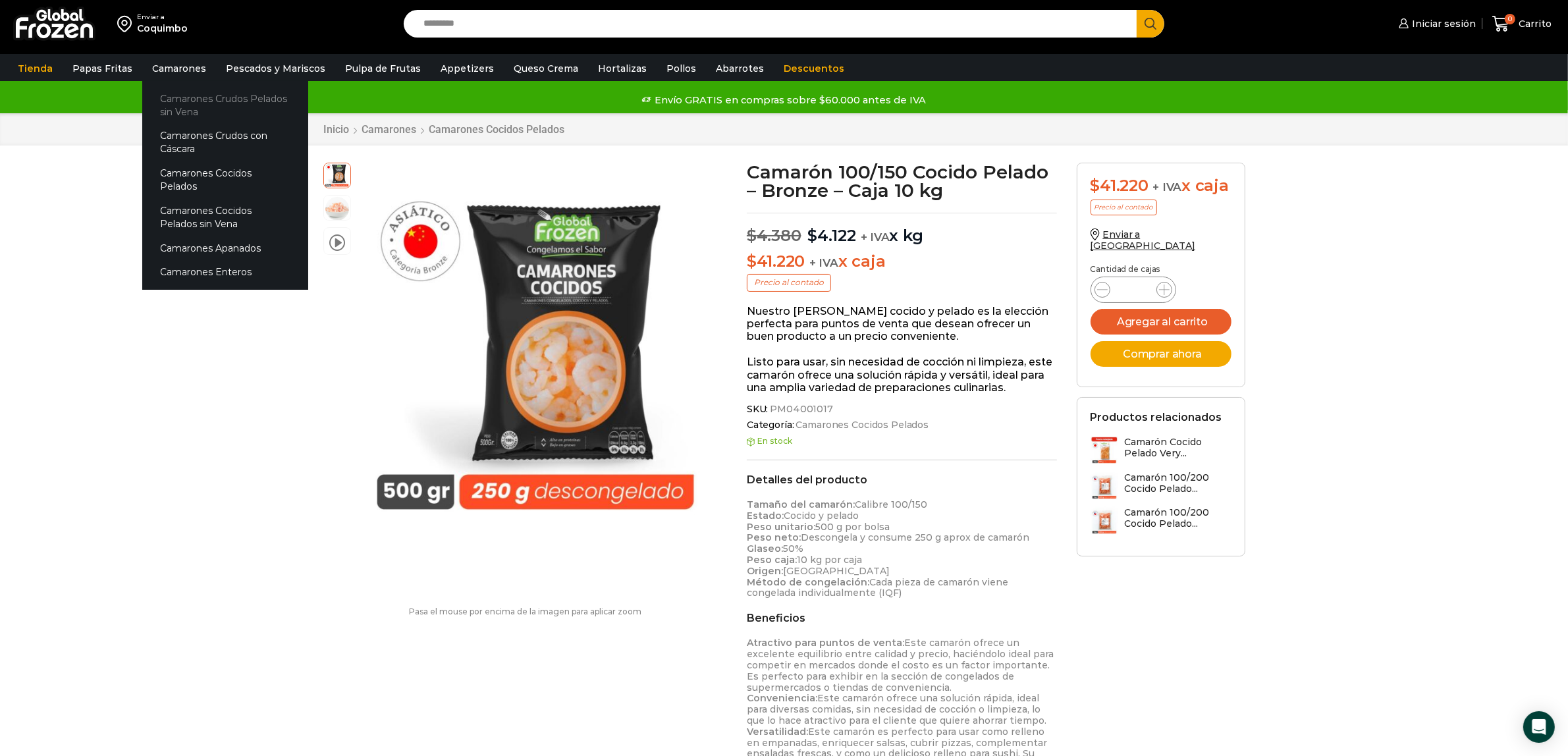
click at [181, 103] on link "Camarones Crudos Pelados sin Vena" at bounding box center [225, 105] width 166 height 37
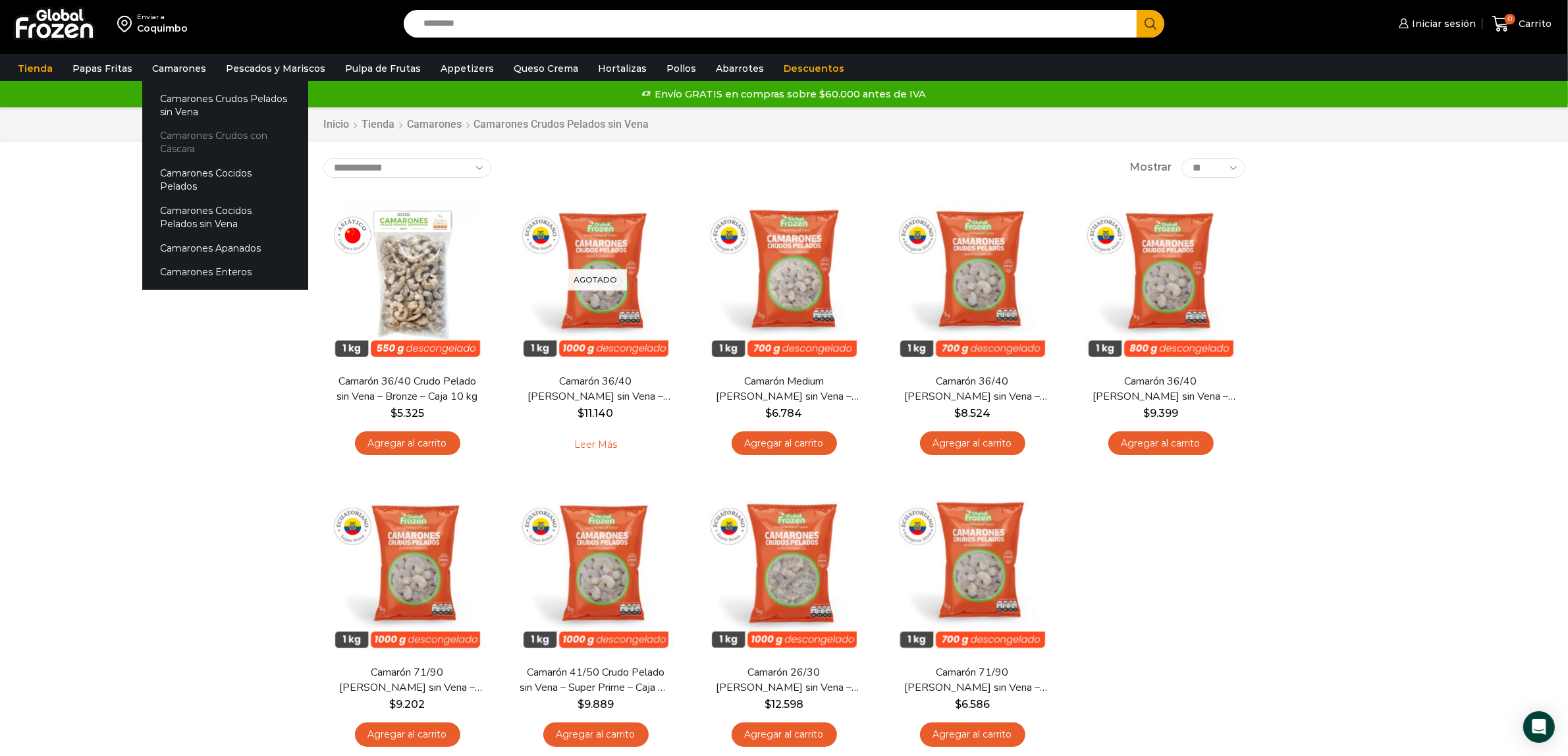
click at [193, 133] on link "Camarones Crudos con Cáscara" at bounding box center [225, 143] width 166 height 37
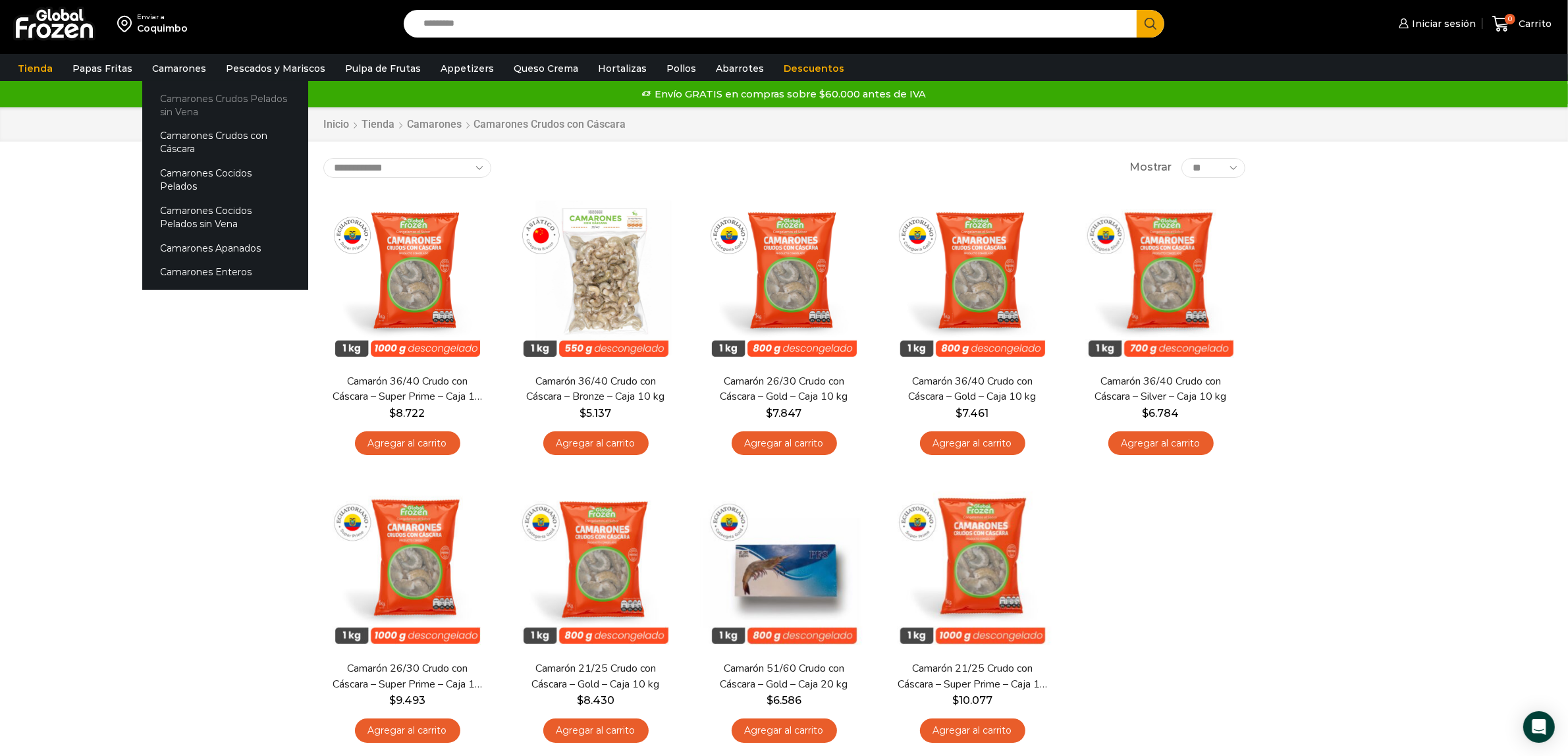
click at [178, 107] on link "Camarones Crudos Pelados sin Vena" at bounding box center [225, 105] width 166 height 37
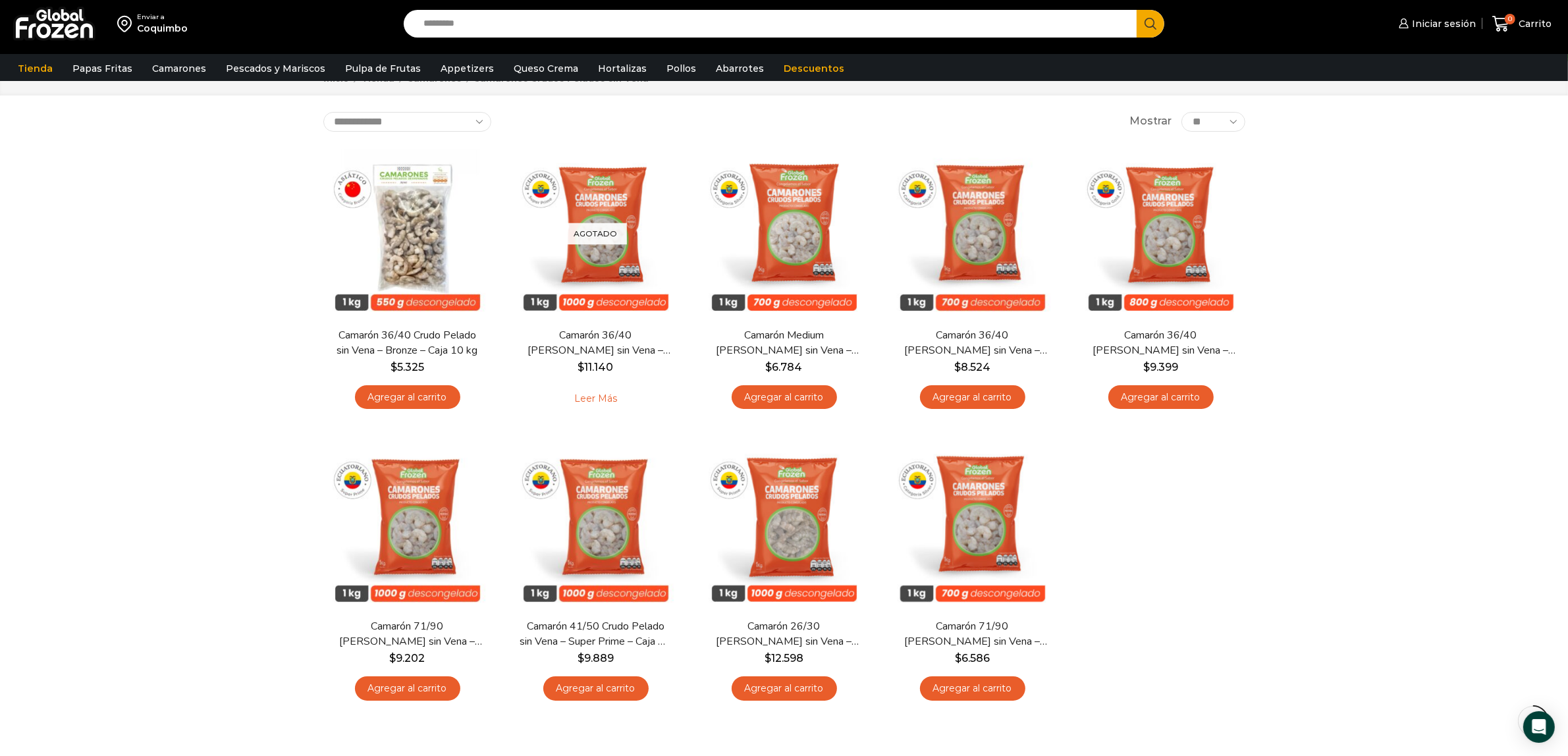
scroll to position [82, 0]
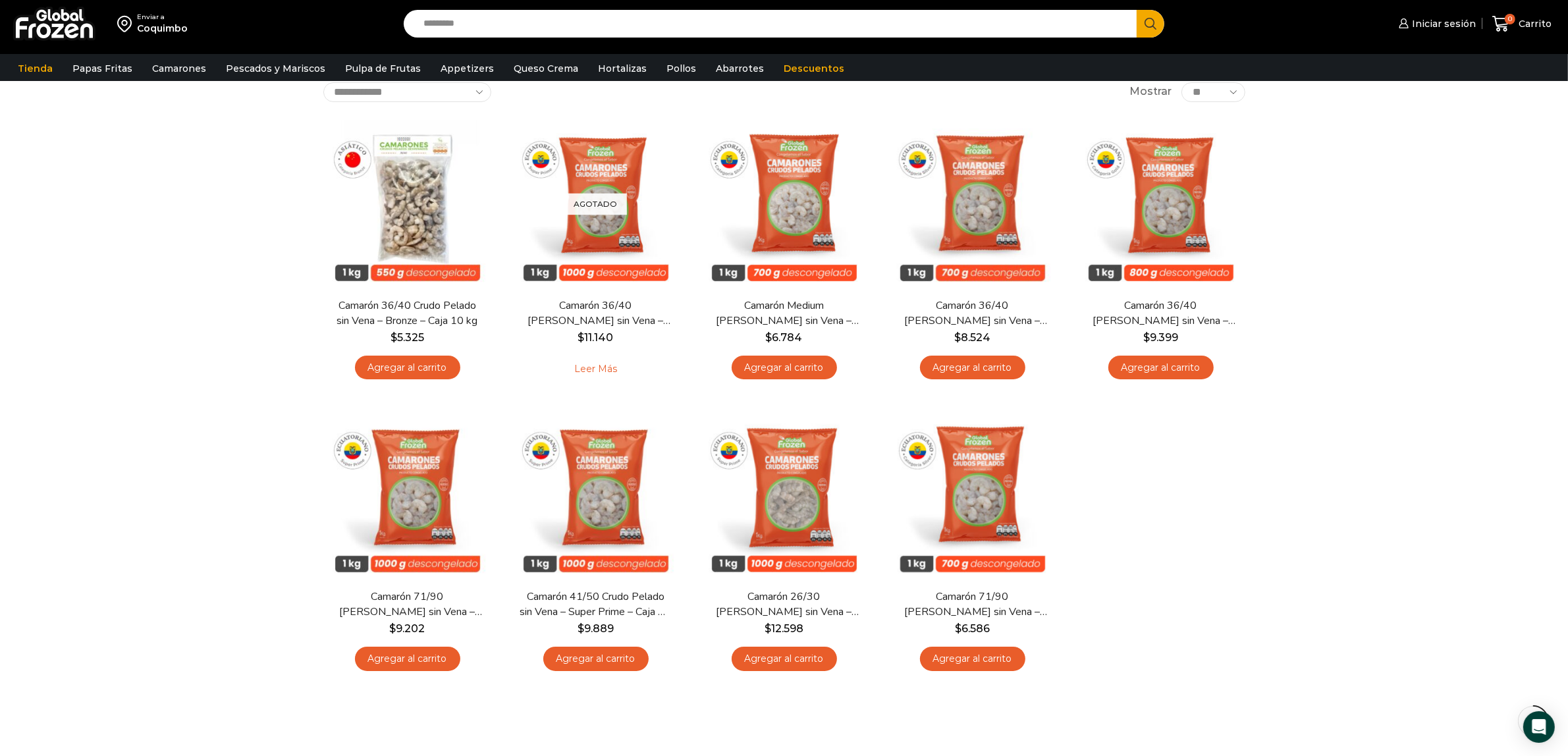
click at [174, 445] on div "Enviar a [GEOGRAPHIC_DATA] Search input Search Iniciar sesión" at bounding box center [784, 358] width 1568 height 880
click at [1352, 435] on div "Enviar a [GEOGRAPHIC_DATA] Search input Search Iniciar sesión" at bounding box center [784, 358] width 1568 height 880
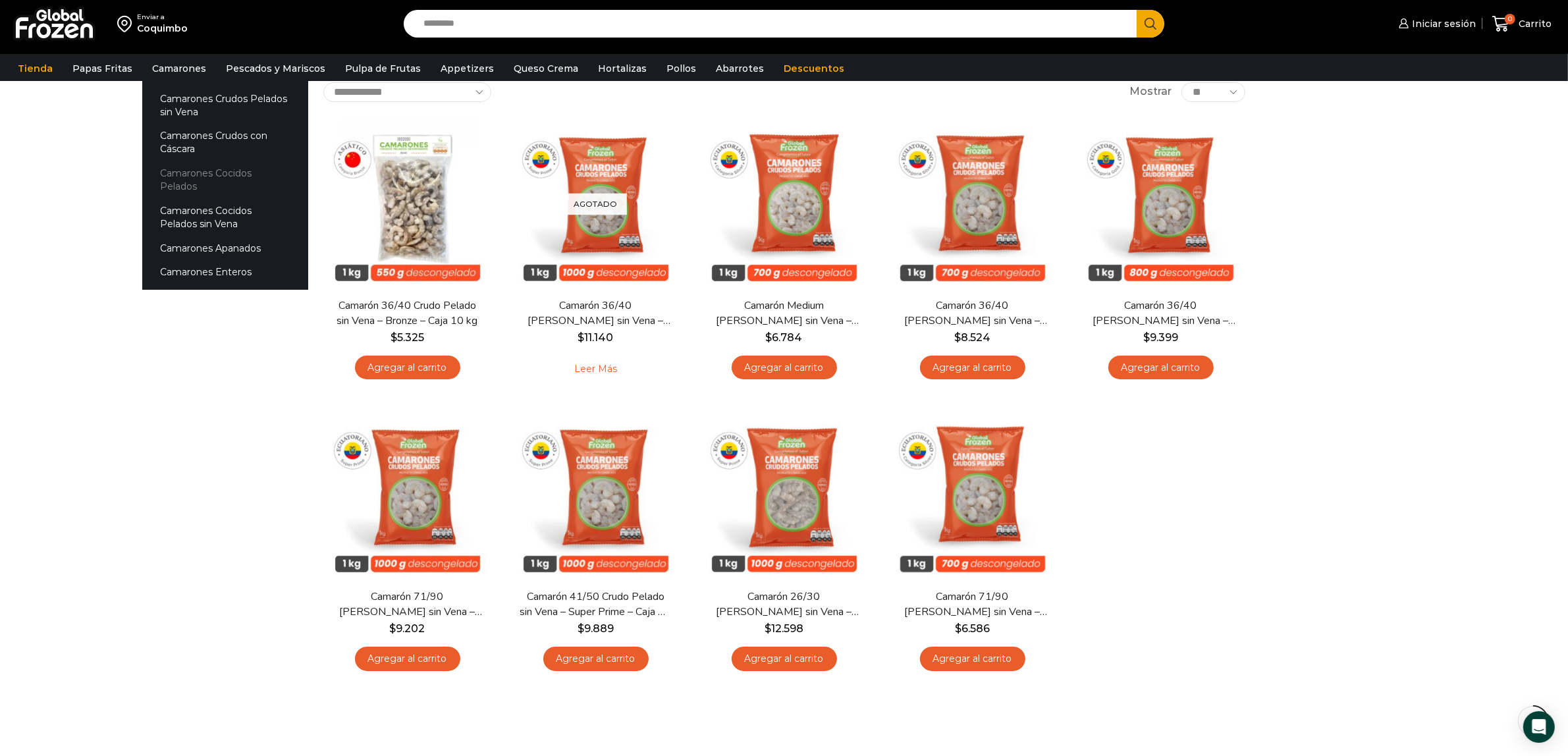
click at [229, 174] on link "Camarones Cocidos Pelados" at bounding box center [225, 180] width 166 height 37
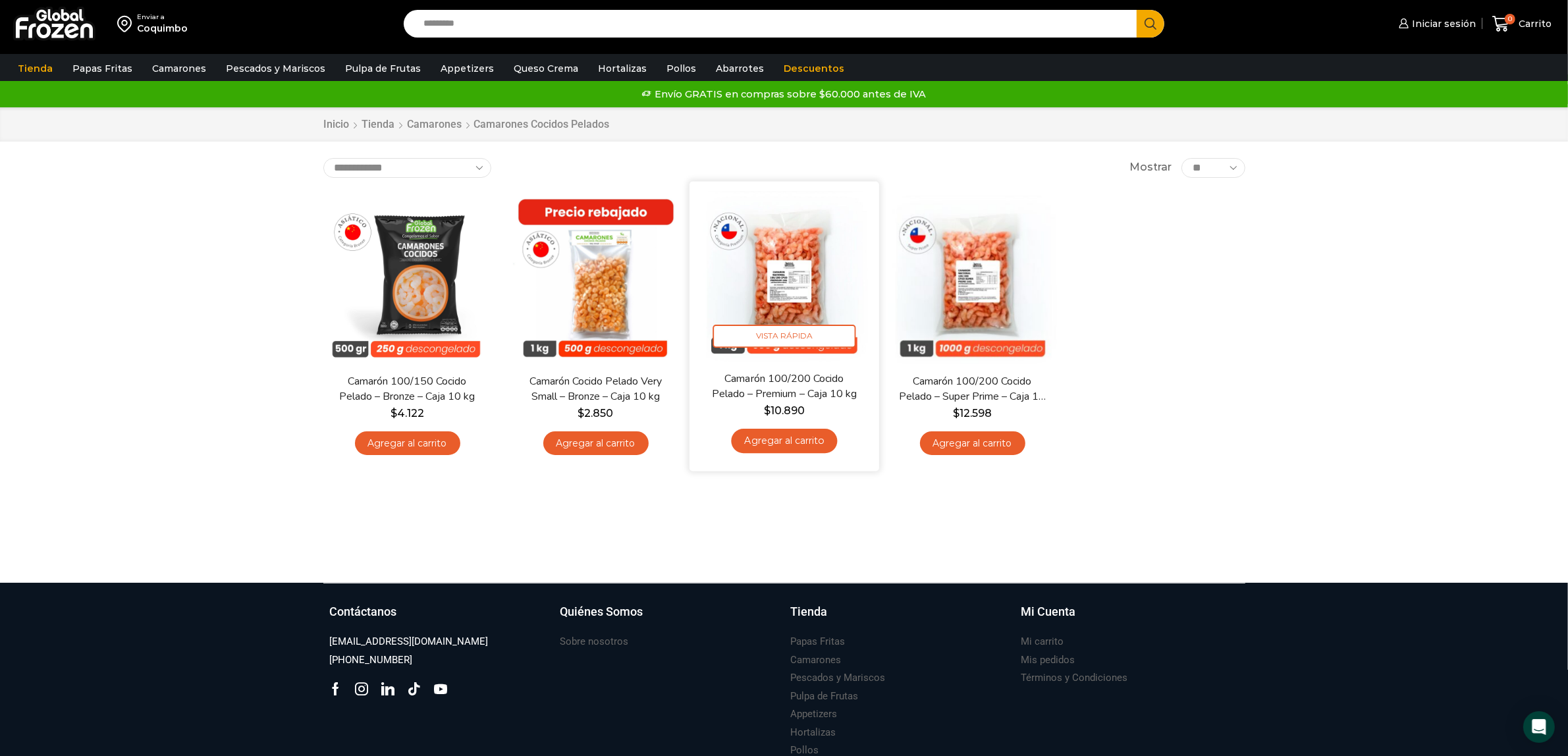
click at [790, 284] on img at bounding box center [784, 276] width 170 height 170
click at [791, 274] on img at bounding box center [784, 276] width 170 height 170
click at [782, 284] on img at bounding box center [784, 276] width 170 height 170
click at [788, 288] on img at bounding box center [784, 276] width 170 height 170
click at [794, 284] on img at bounding box center [784, 276] width 170 height 170
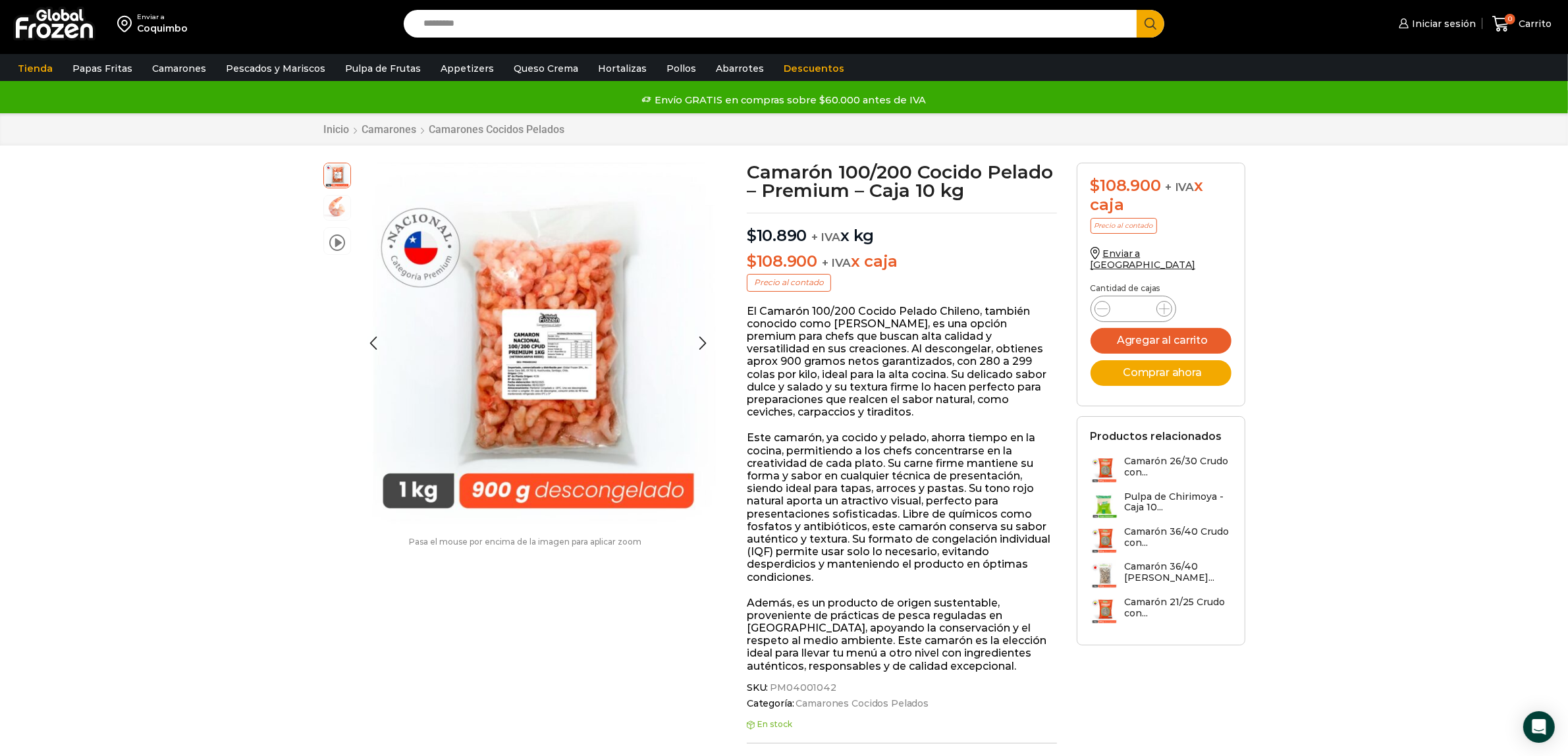
click at [323, 213] on li at bounding box center [337, 208] width 28 height 26
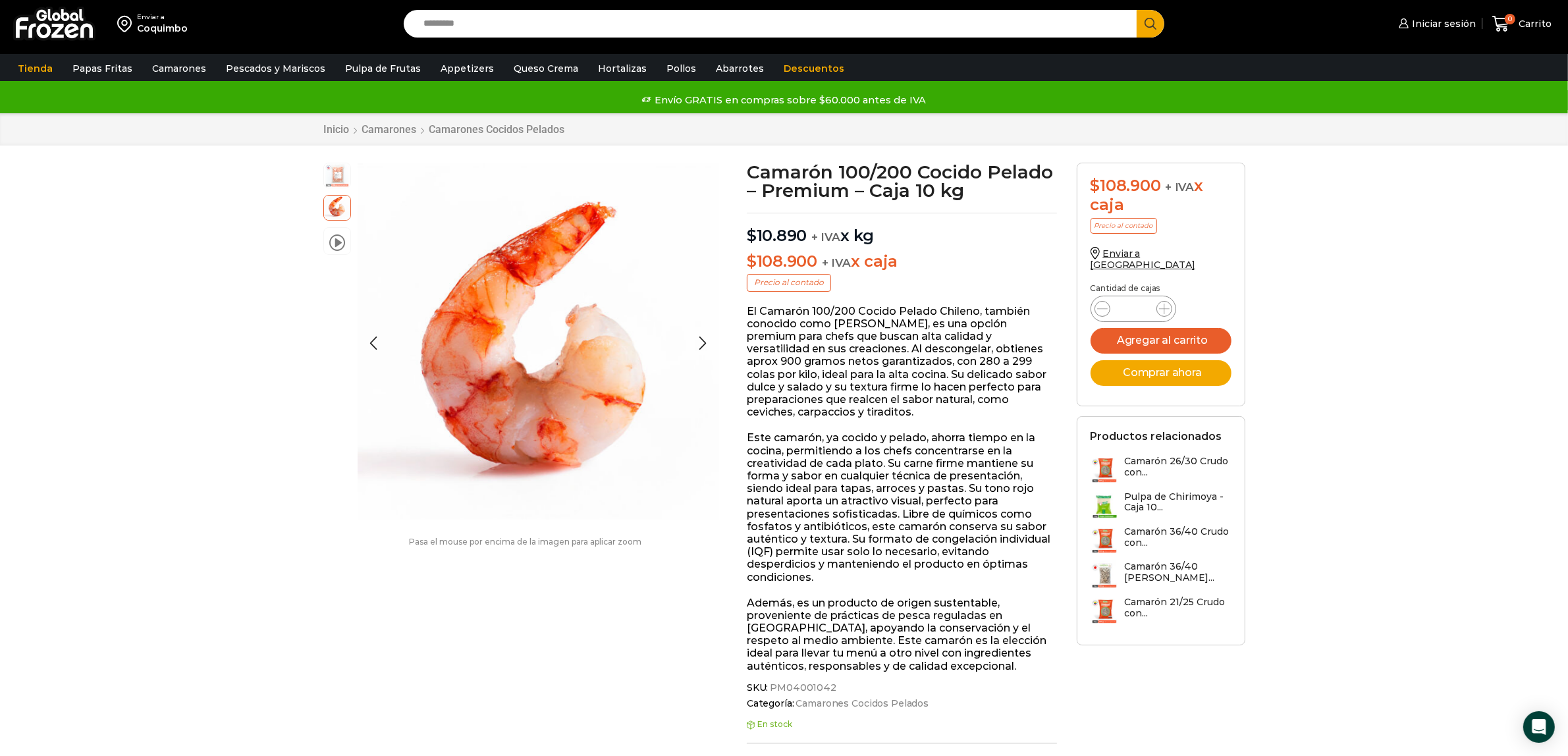
click at [335, 174] on img at bounding box center [337, 174] width 26 height 26
